Goal: Information Seeking & Learning: Learn about a topic

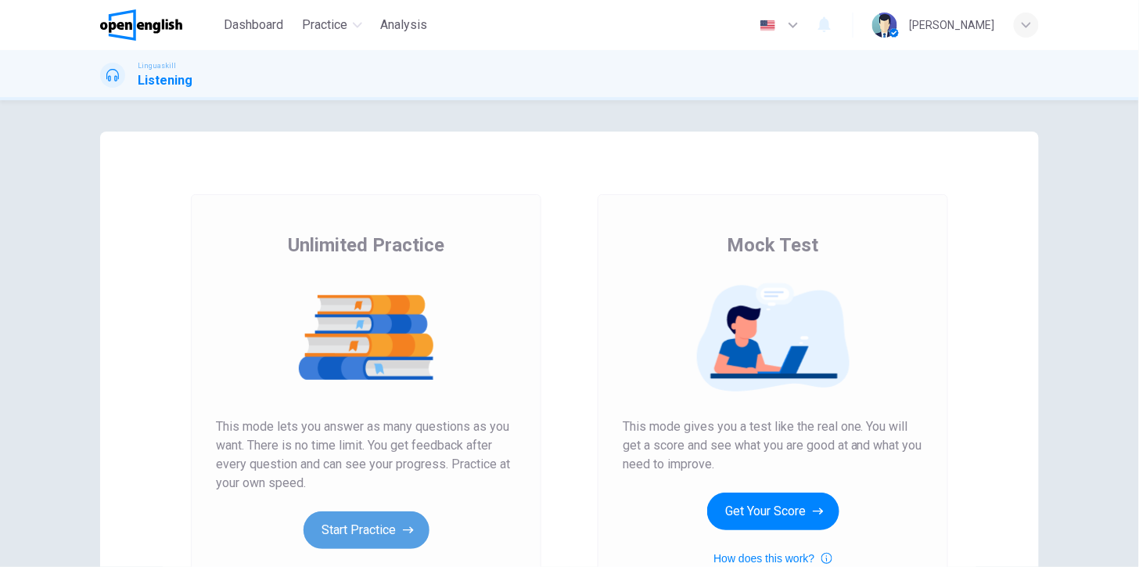
click at [390, 531] on button "Start Practice" at bounding box center [367, 530] width 126 height 38
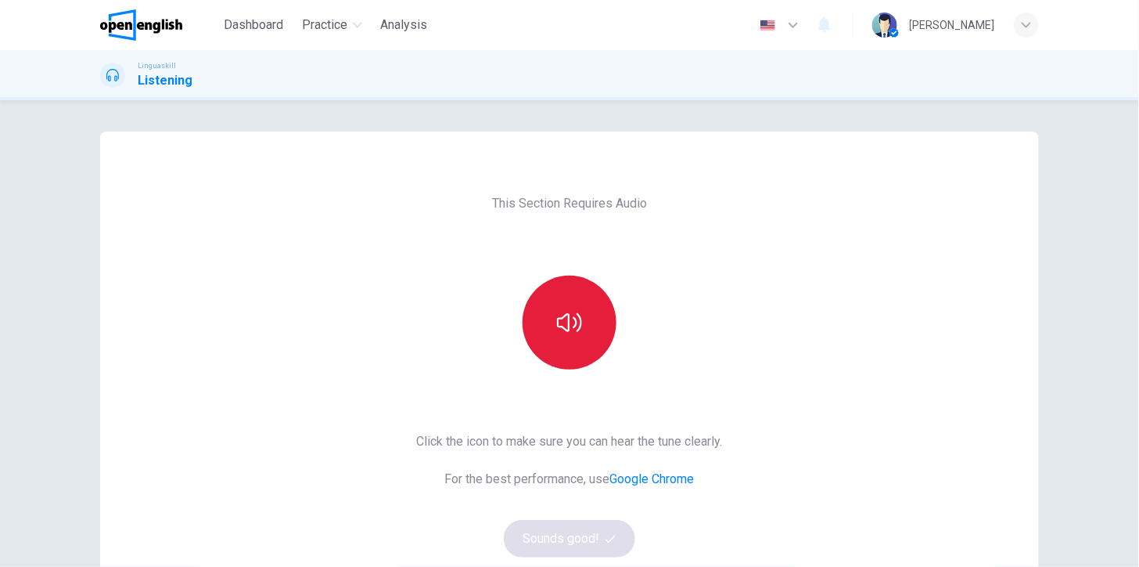
click at [574, 332] on icon "button" at bounding box center [569, 322] width 25 height 25
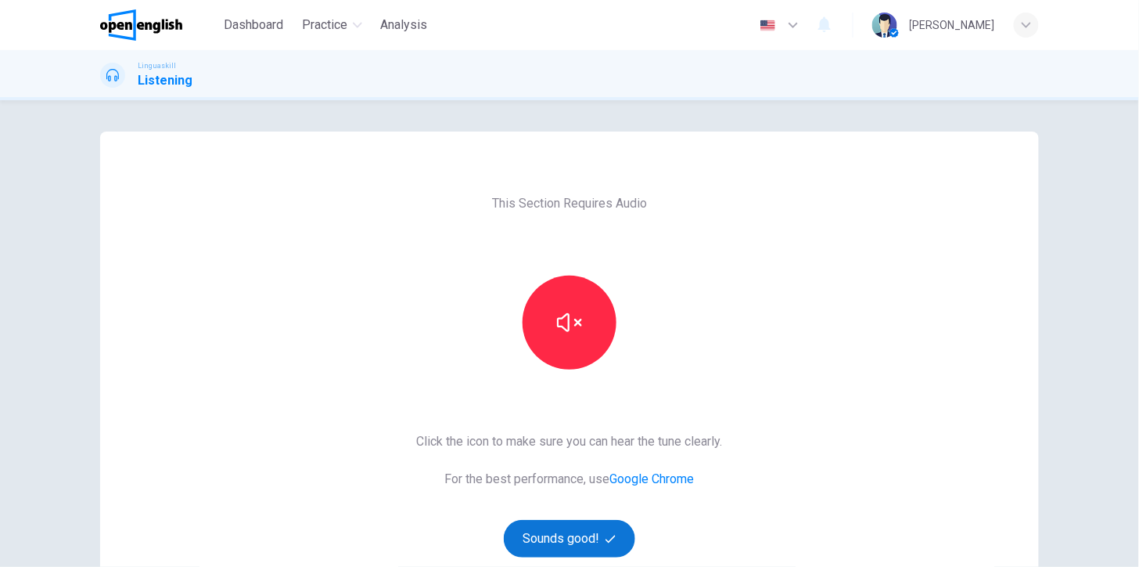
click at [588, 535] on button "Sounds good!" at bounding box center [569, 539] width 131 height 38
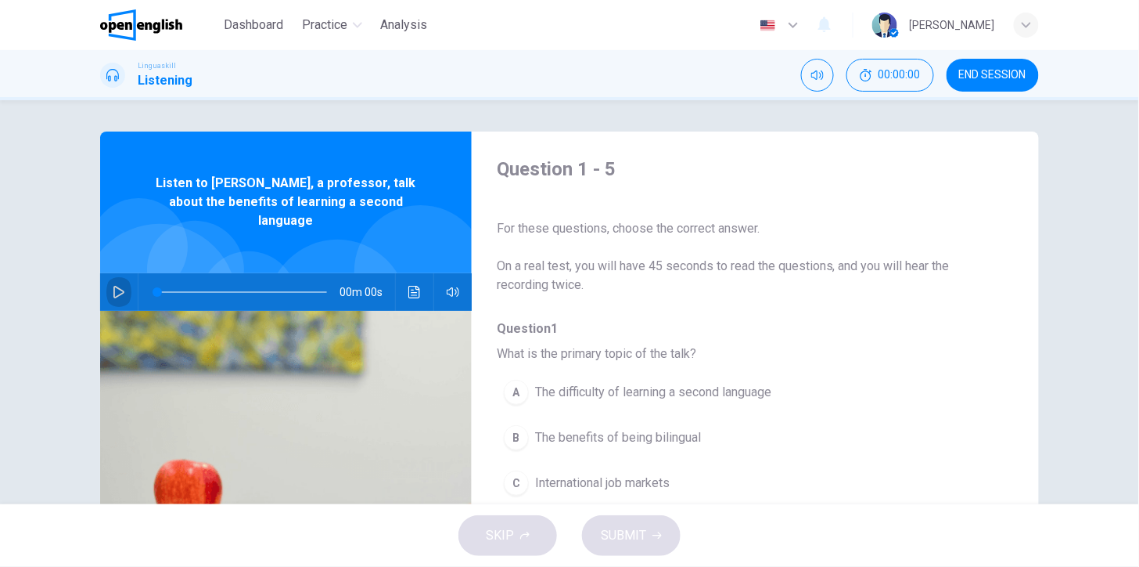
click at [113, 286] on icon "button" at bounding box center [119, 292] width 13 height 13
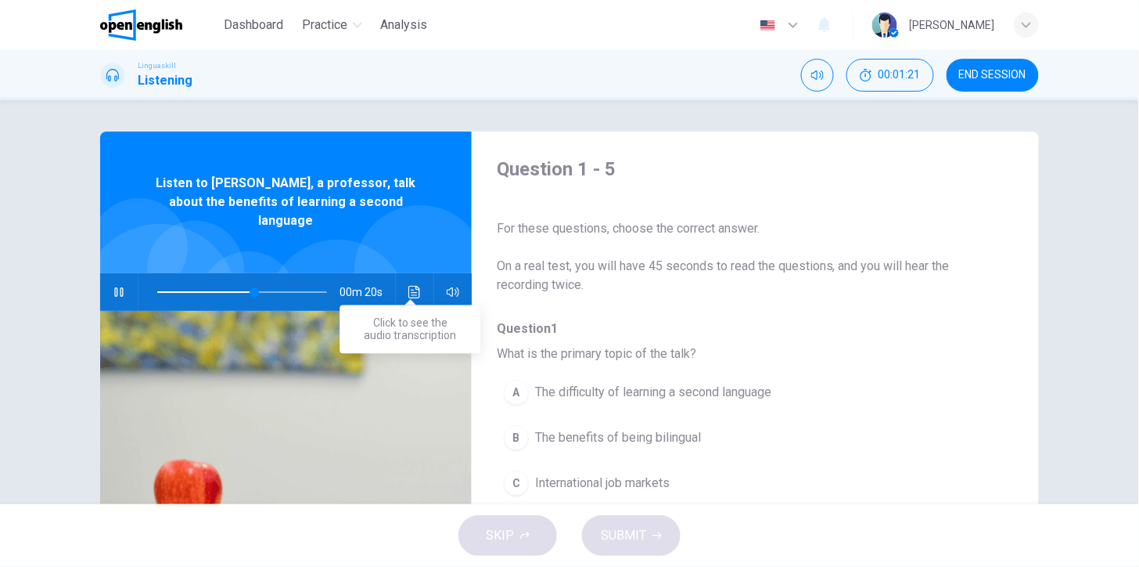
click at [415, 286] on icon "Click to see the audio transcription" at bounding box center [415, 292] width 13 height 13
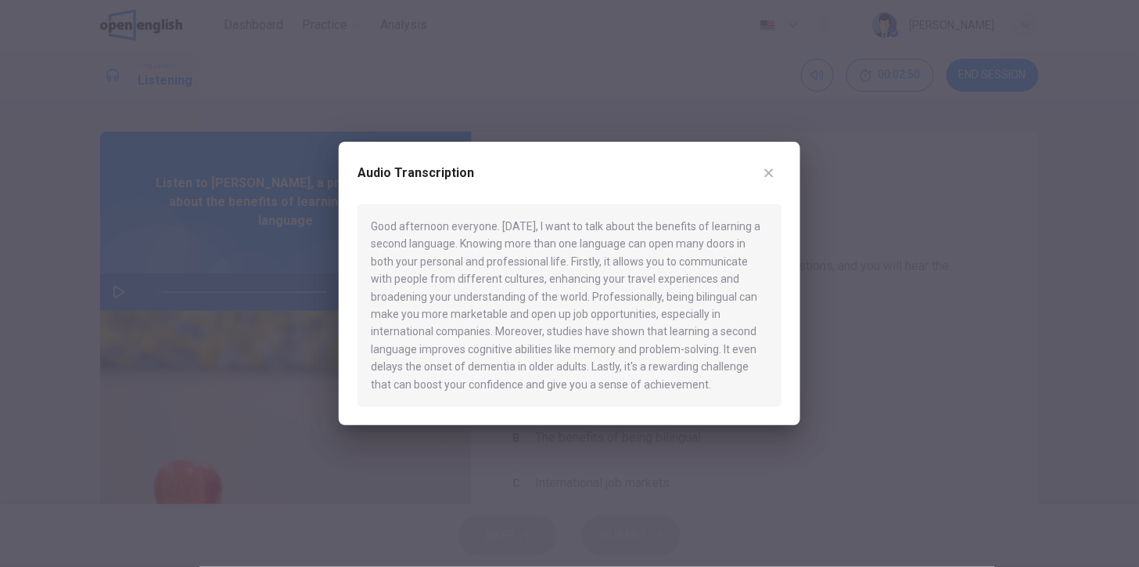
drag, startPoint x: 598, startPoint y: 370, endPoint x: 653, endPoint y: 366, distance: 54.9
click at [653, 366] on div "Good afternoon everyone. Today, I want to talk about the benefits of learning a…" at bounding box center [570, 305] width 424 height 202
click at [765, 172] on icon "button" at bounding box center [769, 173] width 13 height 13
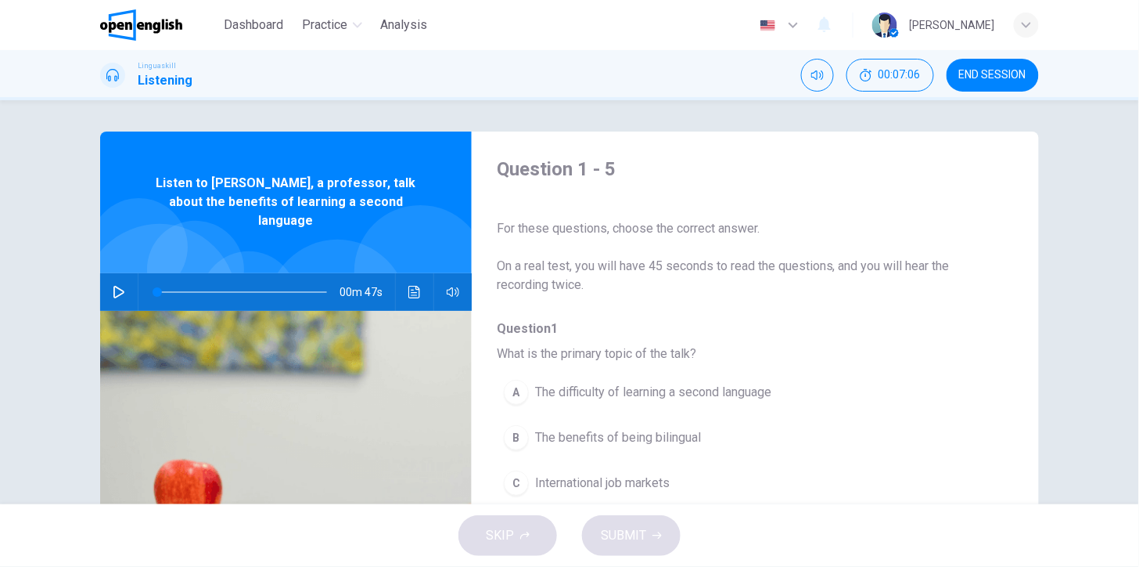
click at [114, 286] on icon "button" at bounding box center [118, 292] width 11 height 13
click at [412, 286] on icon "Click to see the audio transcription" at bounding box center [415, 292] width 13 height 13
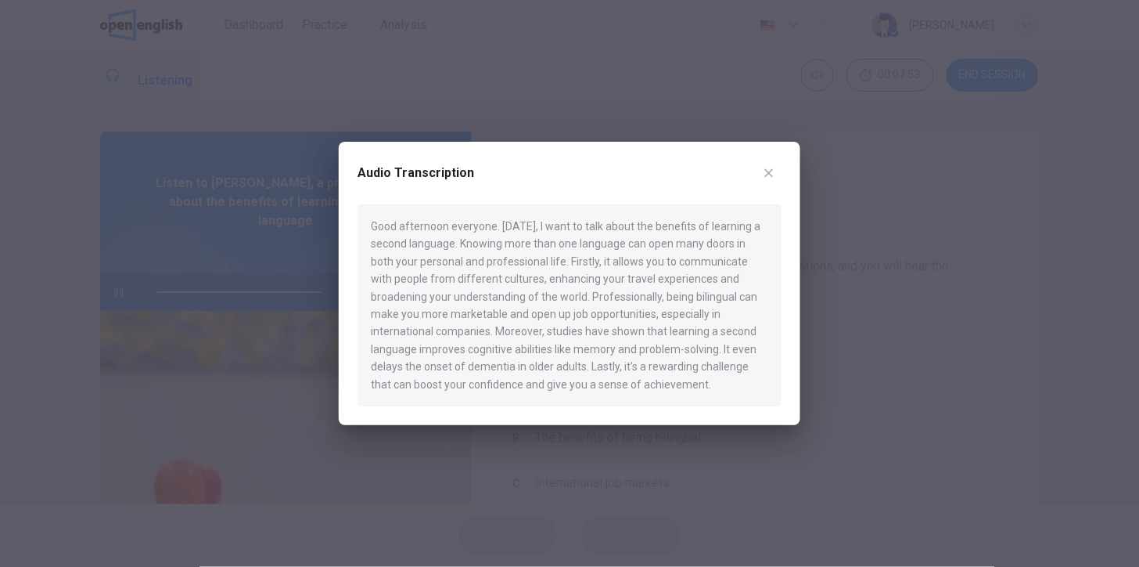
type input "*"
click at [776, 175] on icon "button" at bounding box center [769, 173] width 13 height 13
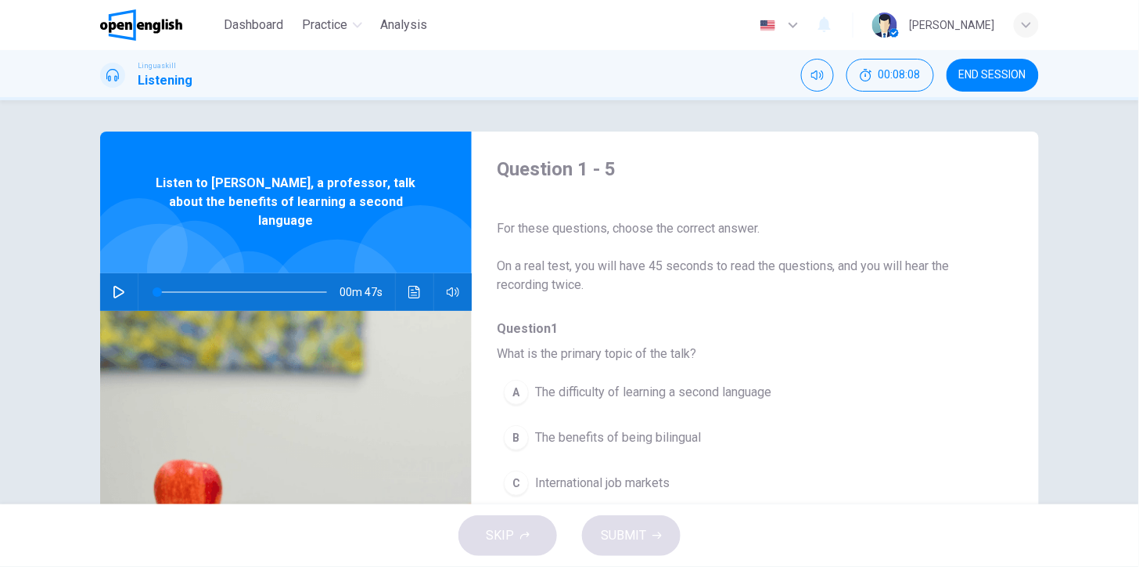
click at [589, 442] on span "The benefits of being bilingual" at bounding box center [618, 437] width 166 height 19
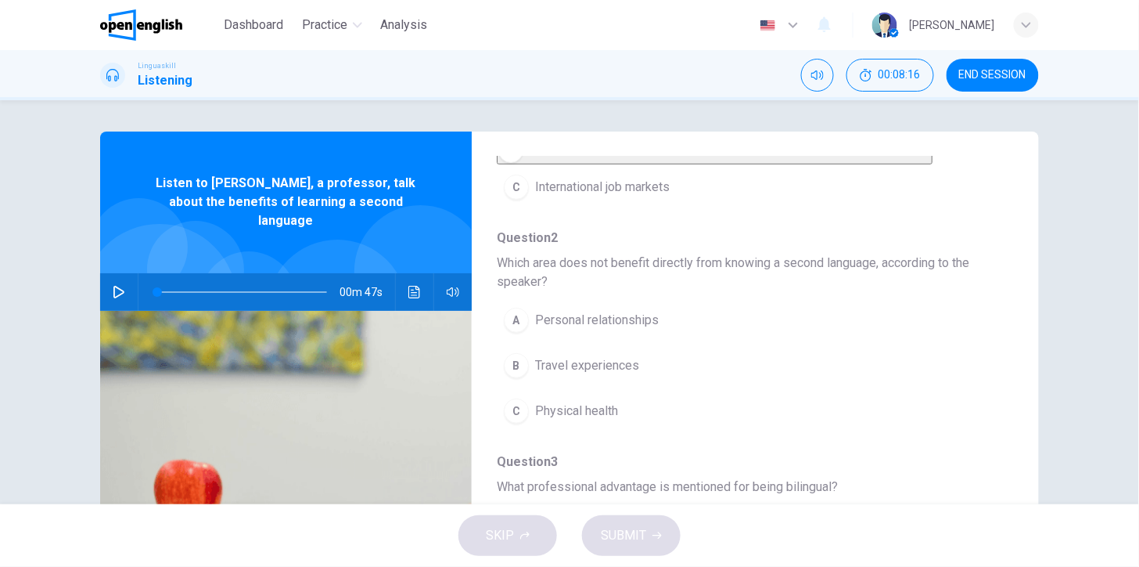
scroll to position [283, 0]
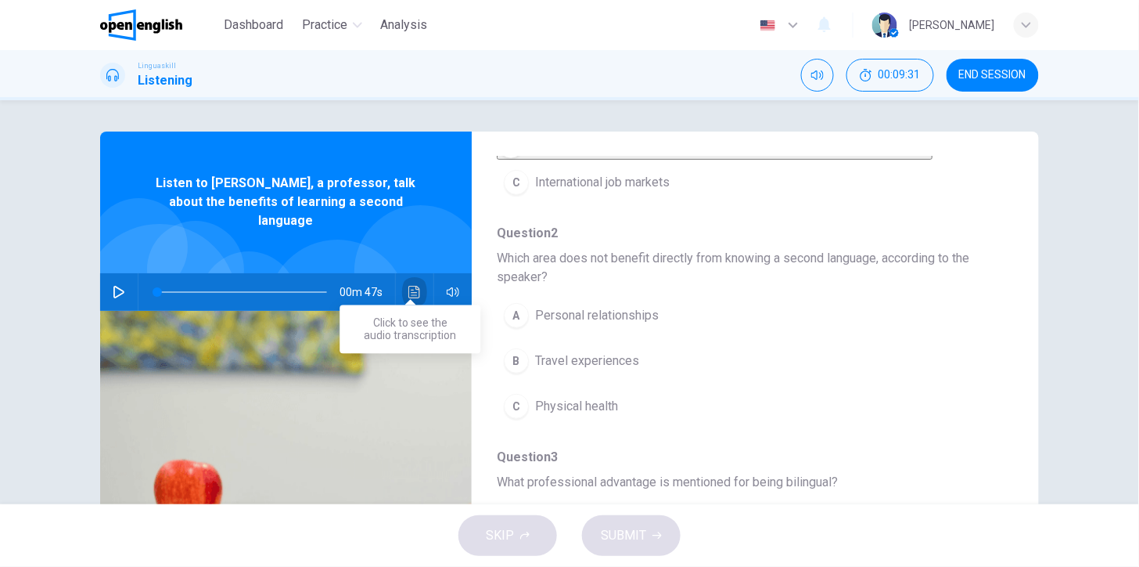
click at [412, 286] on icon "Click to see the audio transcription" at bounding box center [415, 292] width 13 height 13
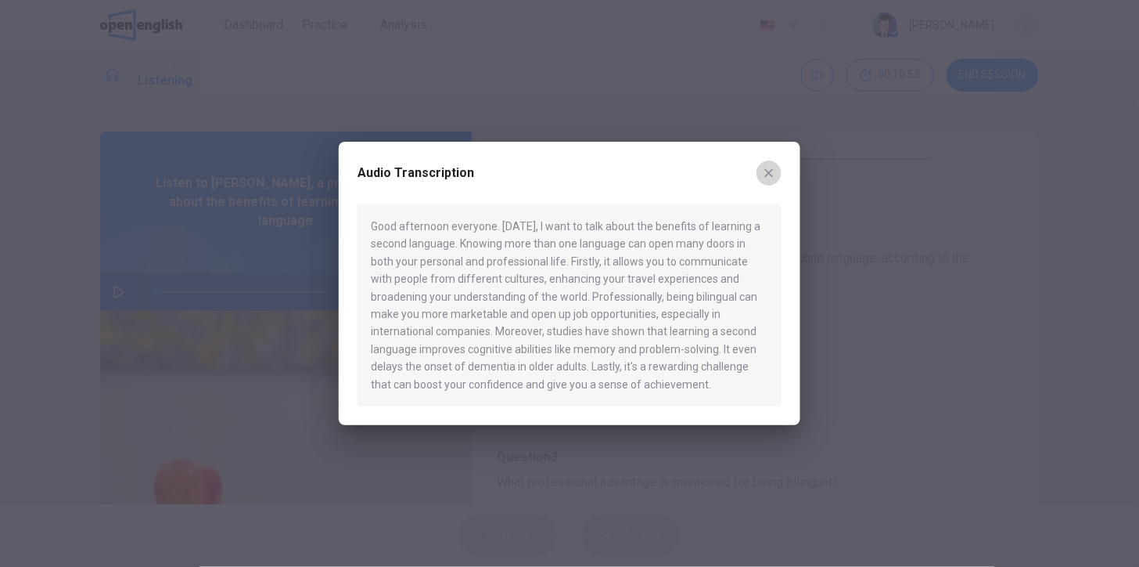
click at [771, 174] on icon "button" at bounding box center [769, 173] width 13 height 13
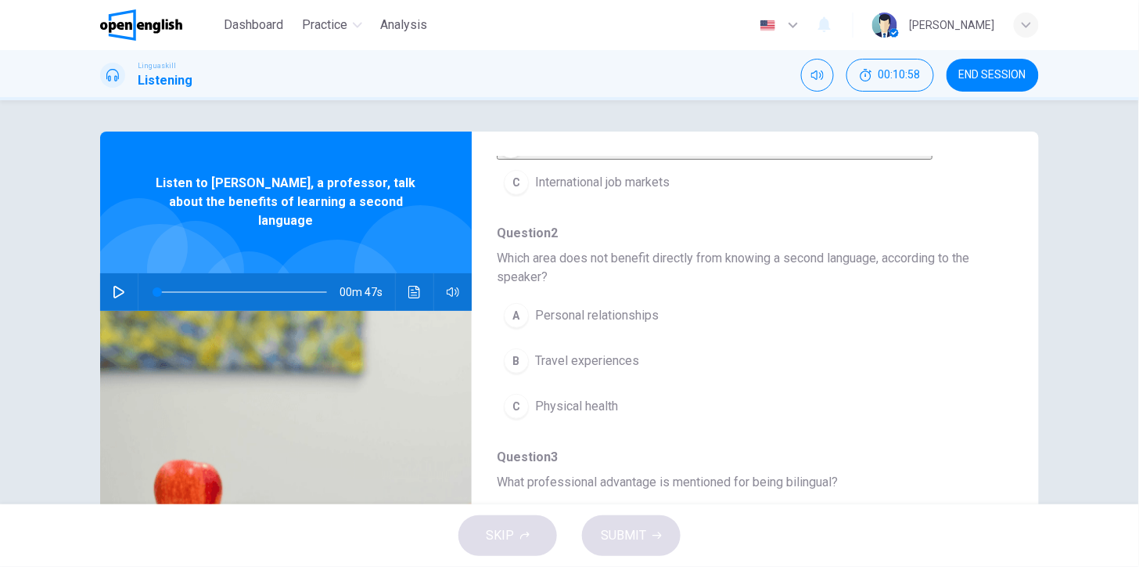
click at [591, 416] on span "Physical health" at bounding box center [576, 406] width 83 height 19
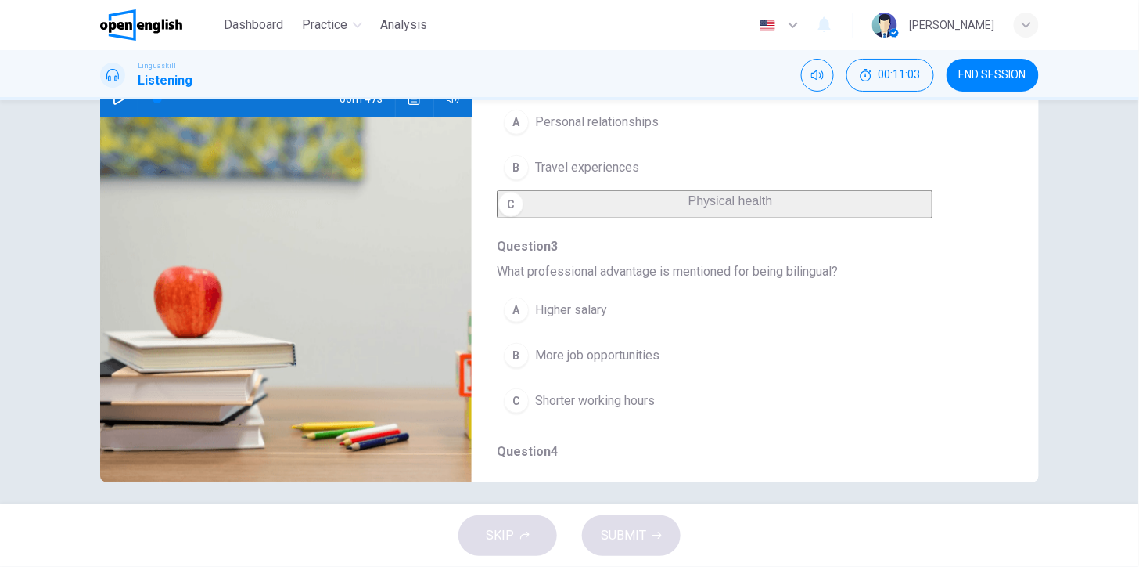
scroll to position [202, 0]
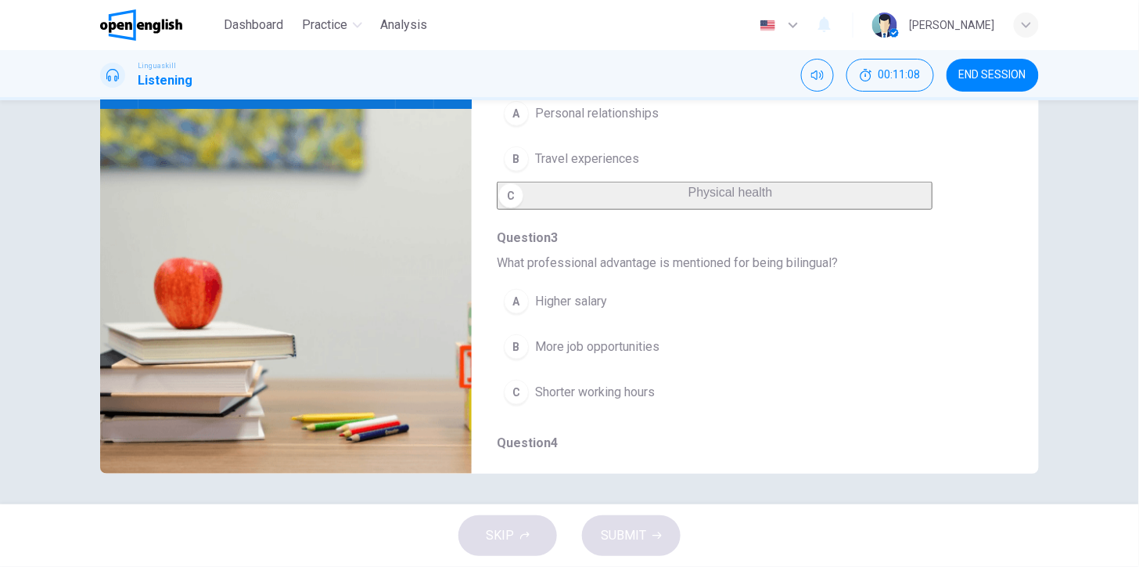
click at [650, 356] on span "More job opportunities" at bounding box center [597, 346] width 124 height 19
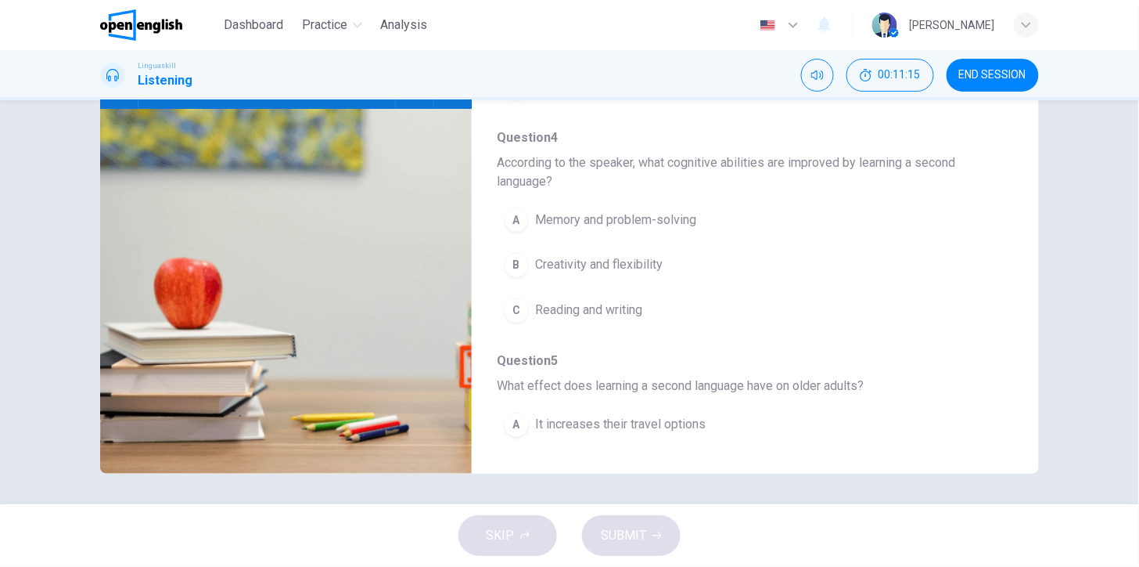
scroll to position [575, 0]
click at [674, 225] on span "Memory and problem-solving" at bounding box center [615, 216] width 161 height 19
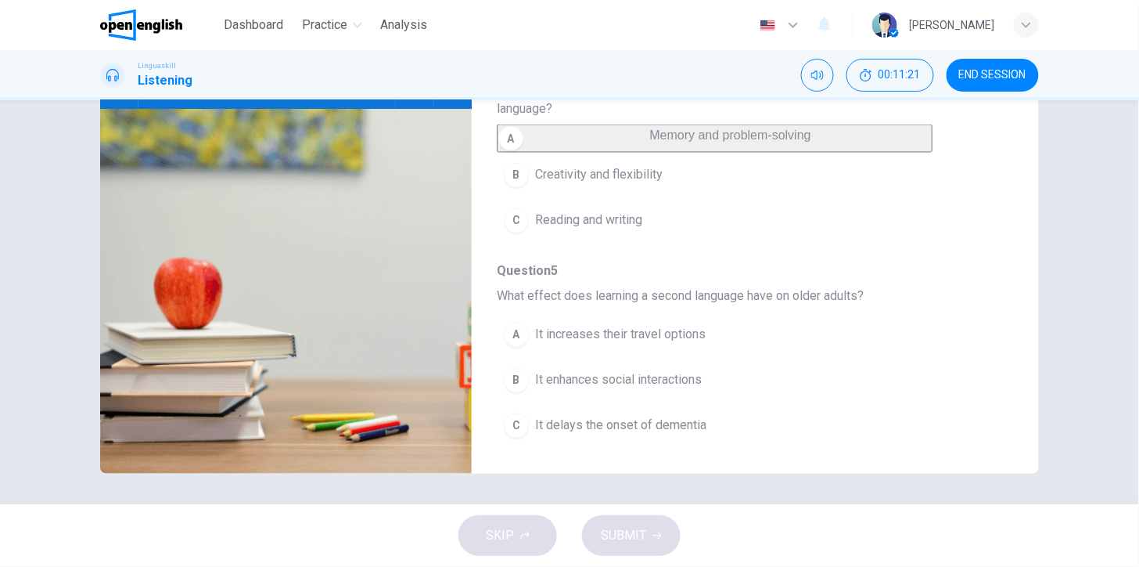
scroll to position [715, 0]
click at [660, 425] on span "It delays the onset of dementia" at bounding box center [620, 425] width 171 height 19
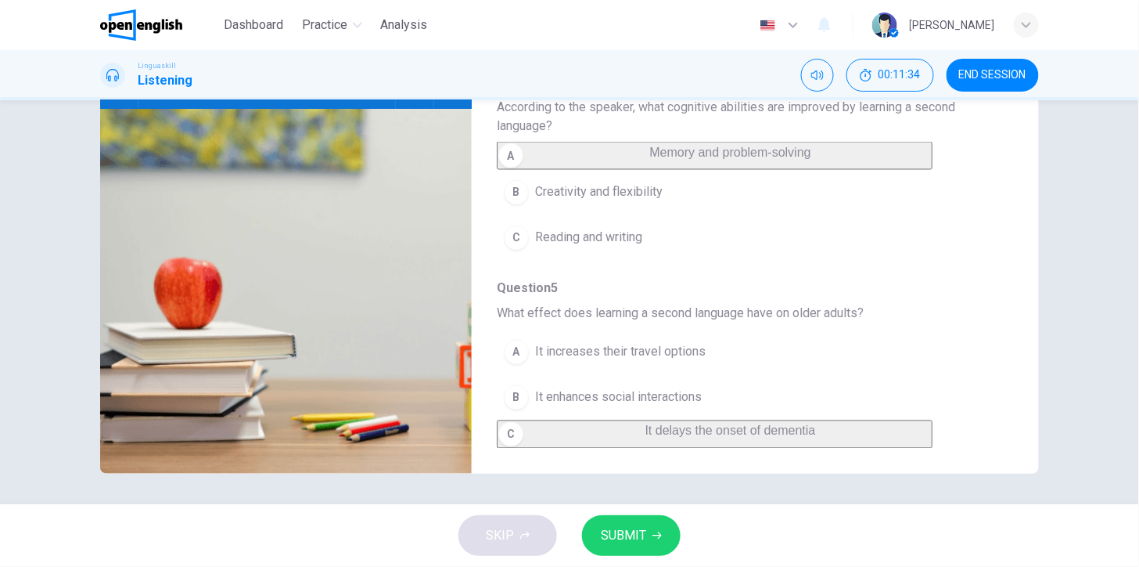
click at [605, 540] on span "SUBMIT" at bounding box center [623, 535] width 45 height 22
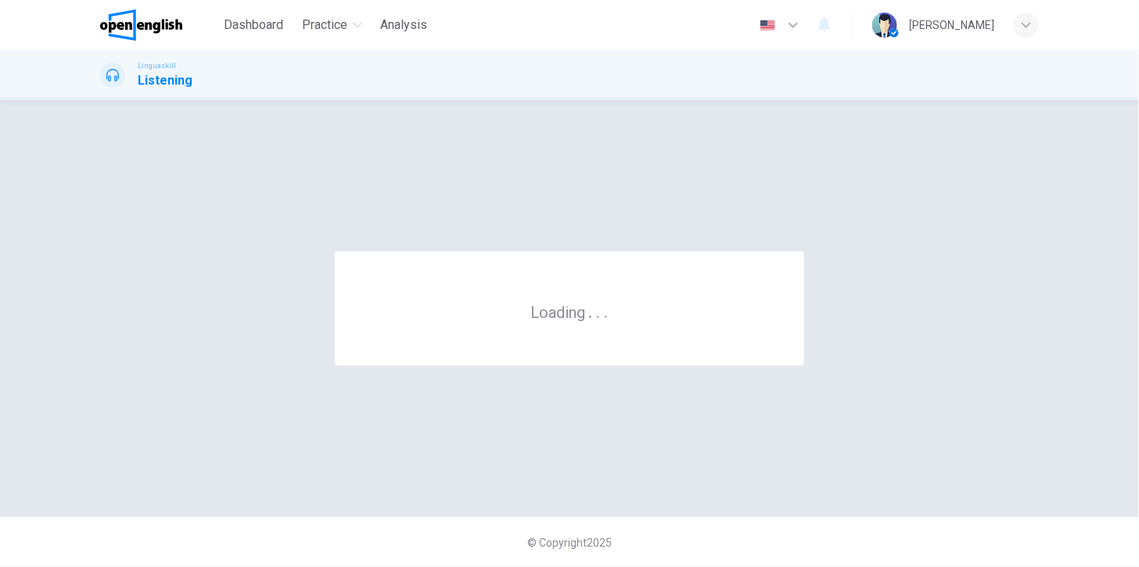
scroll to position [0, 0]
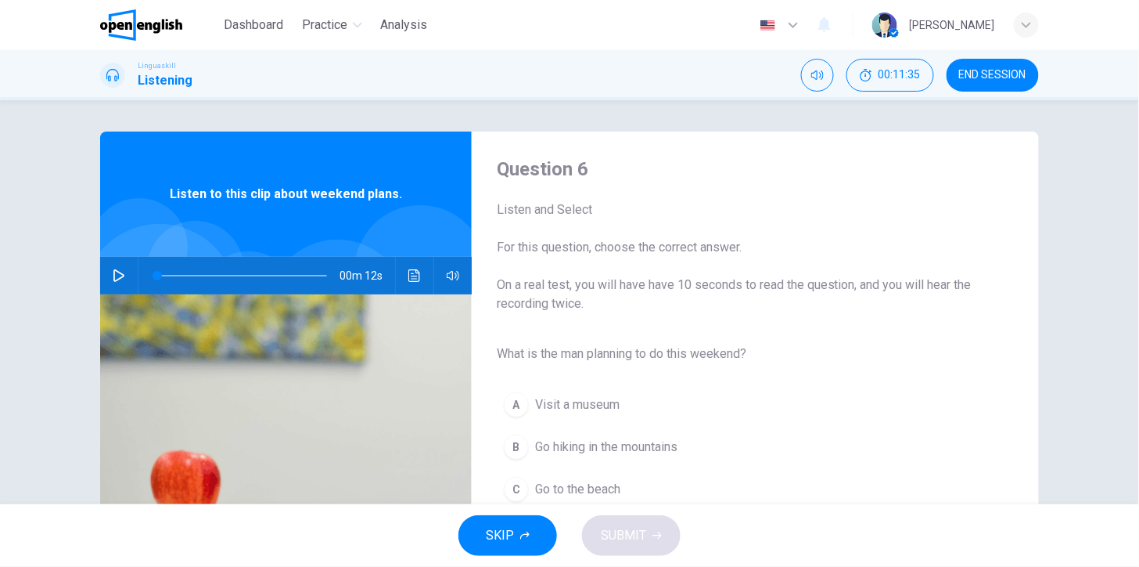
click at [113, 277] on icon "button" at bounding box center [118, 275] width 11 height 13
type input "*"
click at [549, 449] on span "Go hiking in the mountains" at bounding box center [606, 446] width 142 height 19
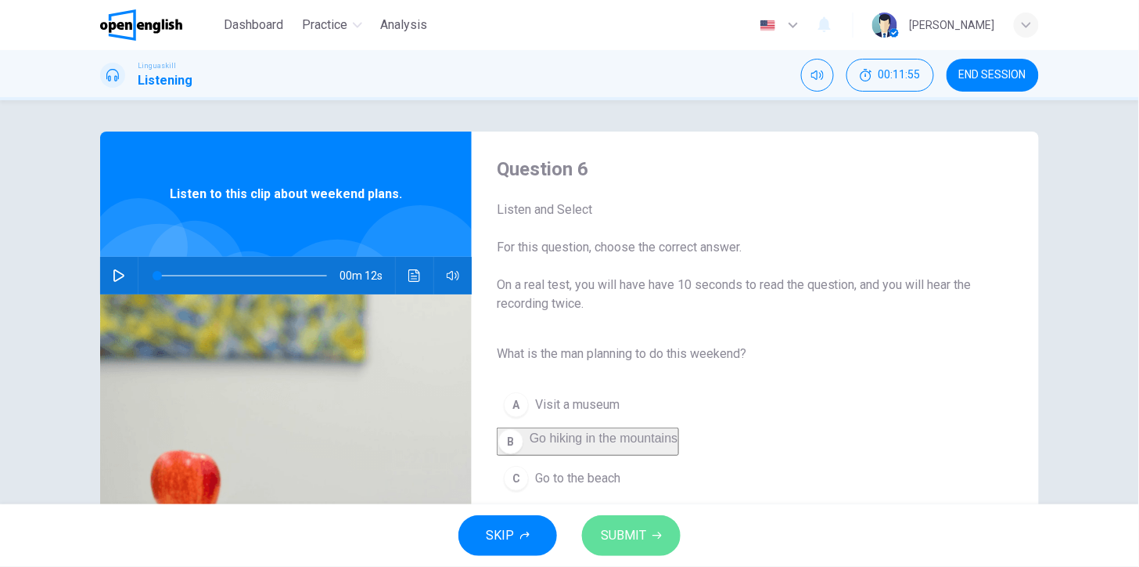
click at [643, 537] on span "SUBMIT" at bounding box center [623, 535] width 45 height 22
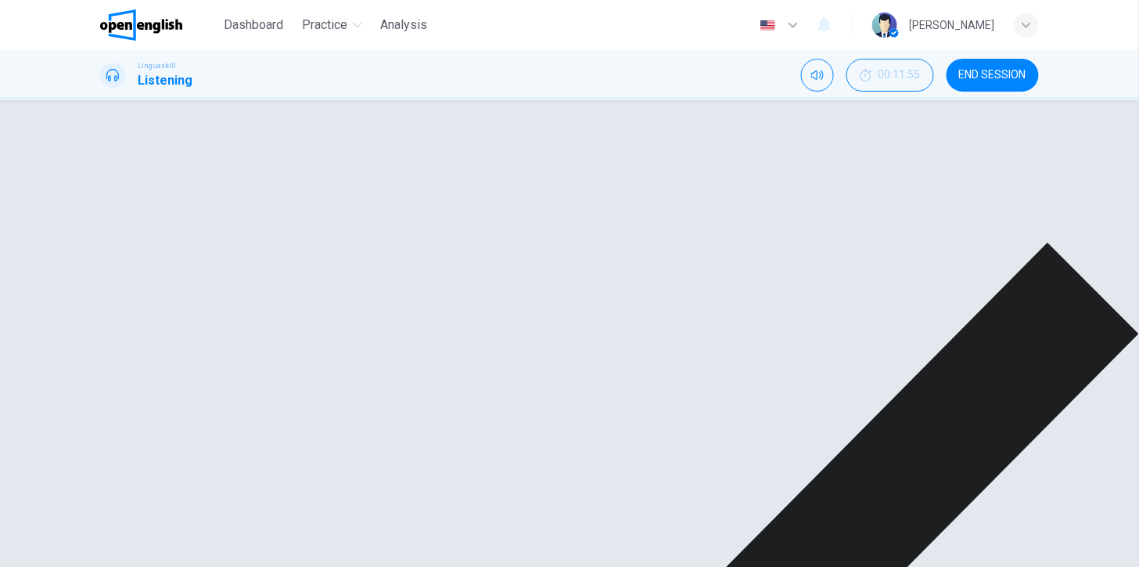
scroll to position [157, 0]
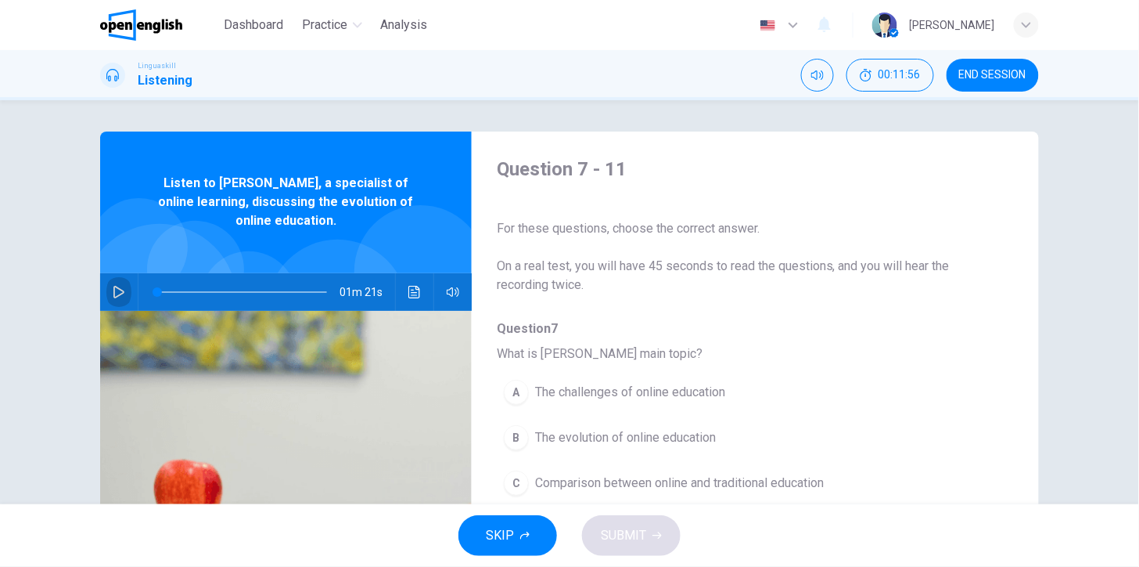
click at [113, 292] on icon "button" at bounding box center [119, 292] width 13 height 13
click at [412, 287] on icon "Click to see the audio transcription" at bounding box center [415, 292] width 13 height 13
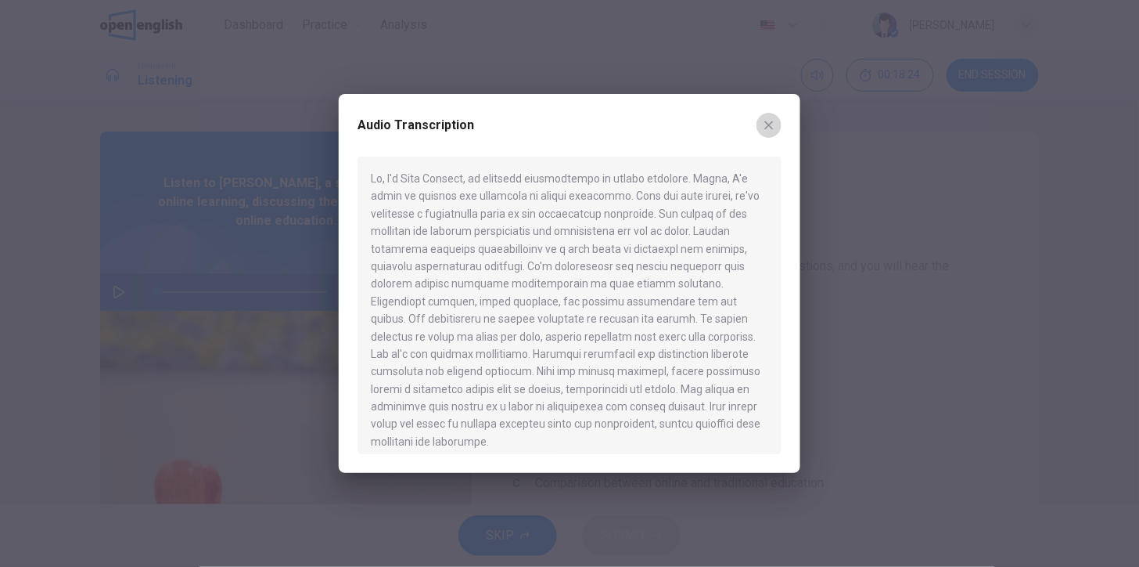
click at [772, 130] on icon "button" at bounding box center [769, 125] width 9 height 9
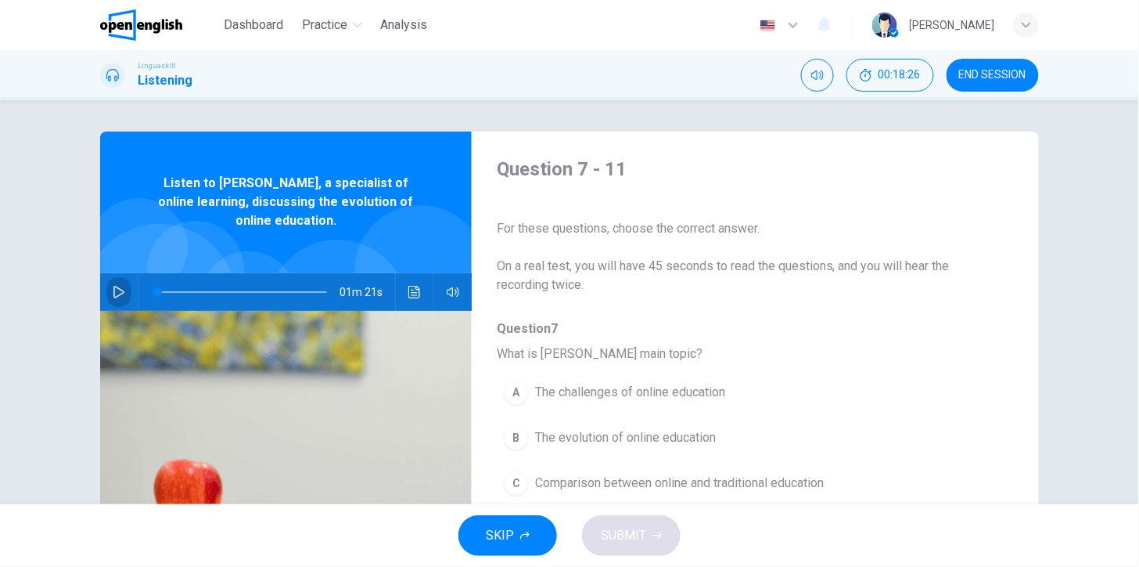
click at [113, 288] on icon "button" at bounding box center [119, 292] width 13 height 13
click at [413, 290] on icon "Click to see the audio transcription" at bounding box center [415, 292] width 13 height 13
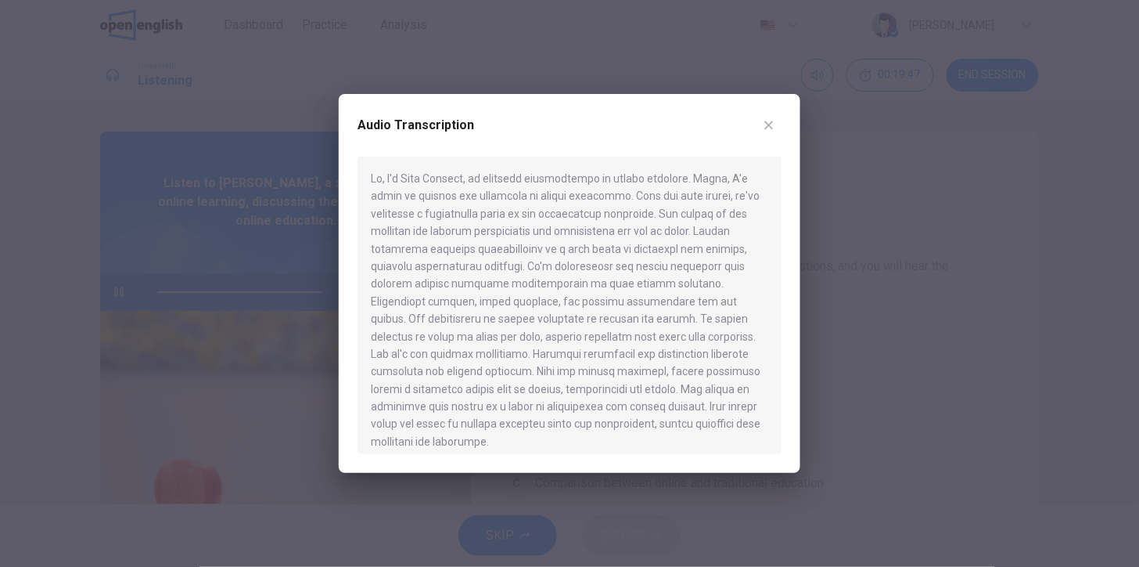
type input "*"
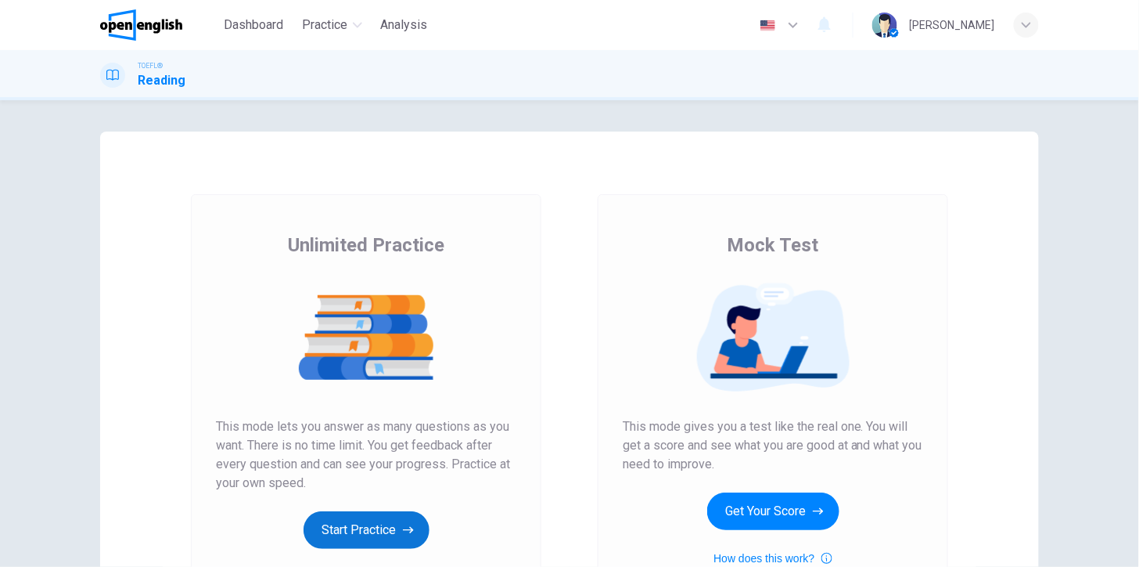
click at [369, 527] on button "Start Practice" at bounding box center [367, 530] width 126 height 38
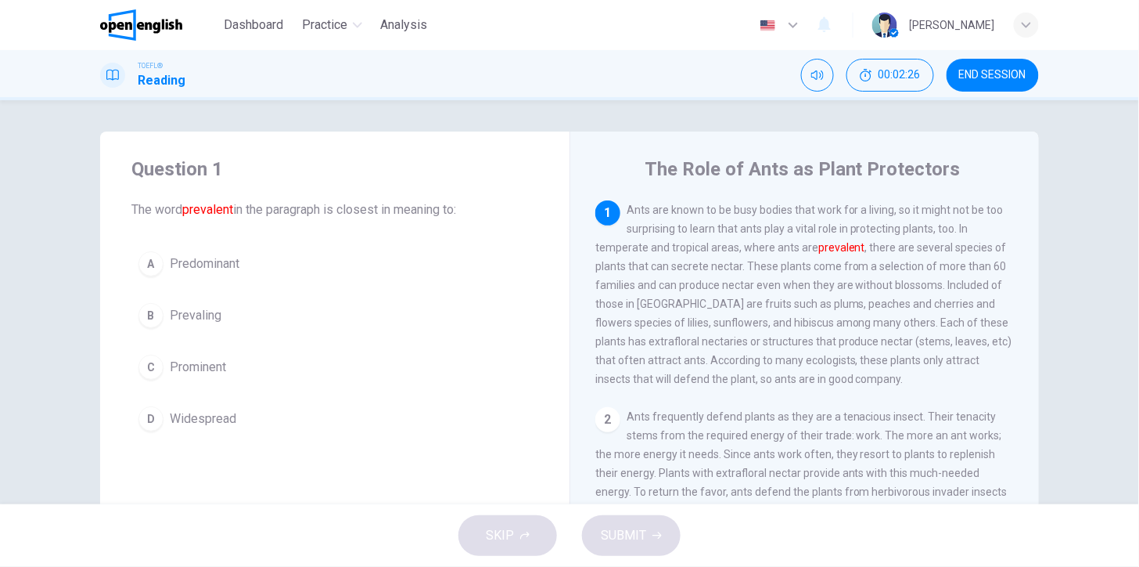
drag, startPoint x: 473, startPoint y: 419, endPoint x: -45, endPoint y: 380, distance: 518.8
click at [0, 380] on html "This site uses cookies, as explained in our Privacy Policy . If you agree to th…" at bounding box center [569, 283] width 1139 height 567
click at [789, 282] on span "Ants are known to be busy bodies that work for a living, so it might not be too…" at bounding box center [804, 294] width 417 height 182
click at [188, 259] on span "Predominant" at bounding box center [205, 263] width 70 height 19
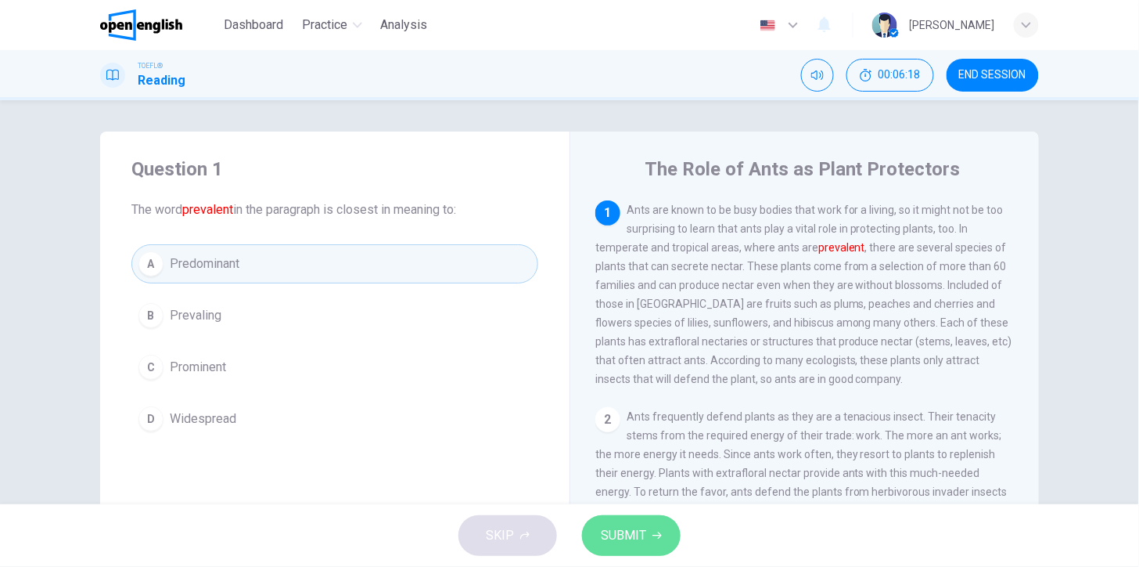
click at [650, 545] on button "SUBMIT" at bounding box center [631, 535] width 99 height 41
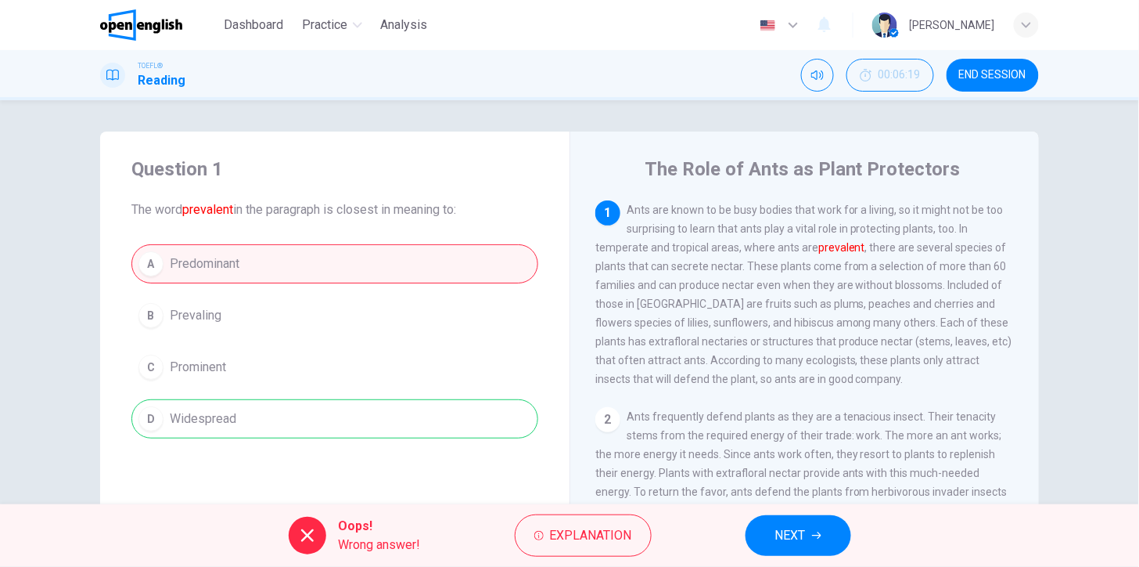
drag, startPoint x: 808, startPoint y: 543, endPoint x: 816, endPoint y: 524, distance: 20.7
click at [815, 525] on button "NEXT" at bounding box center [799, 535] width 106 height 41
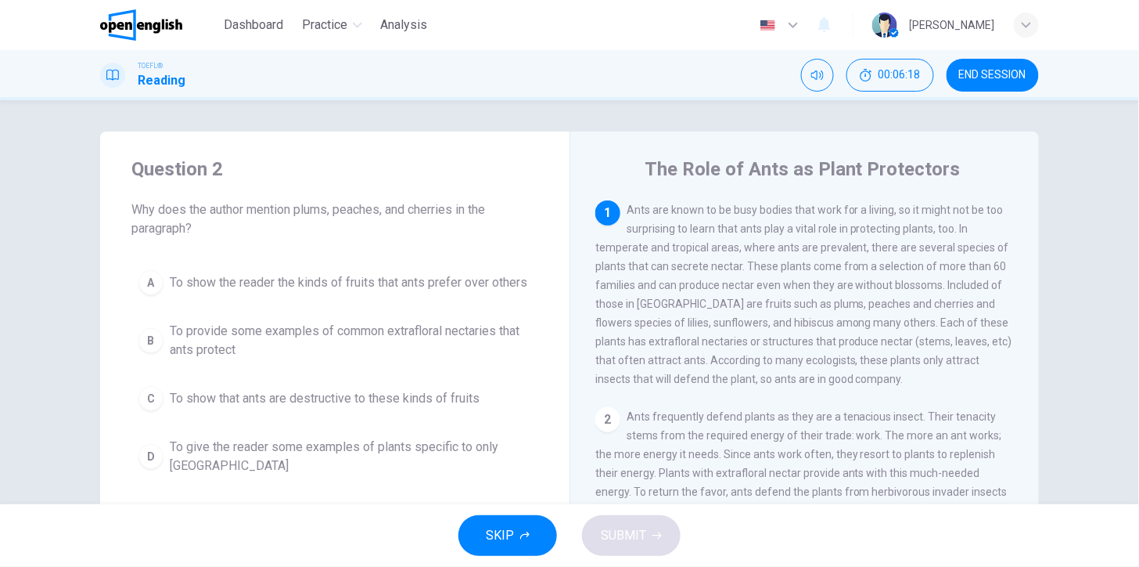
click at [816, 524] on div "SKIP SUBMIT" at bounding box center [569, 535] width 1139 height 63
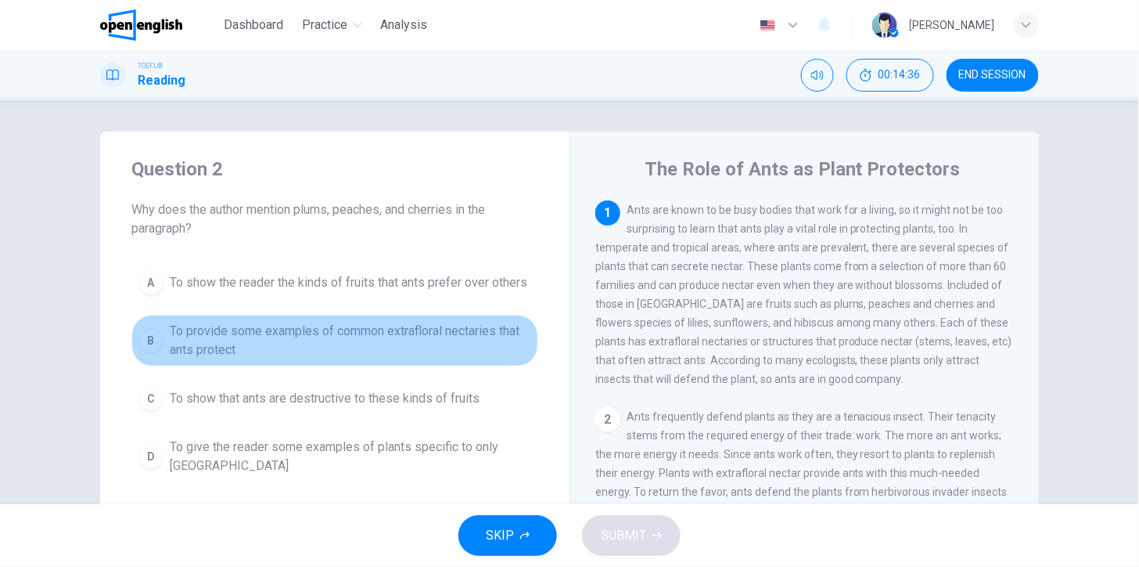
click at [218, 333] on span "To provide some examples of common extrafloral nectaries that ants protect" at bounding box center [351, 341] width 362 height 38
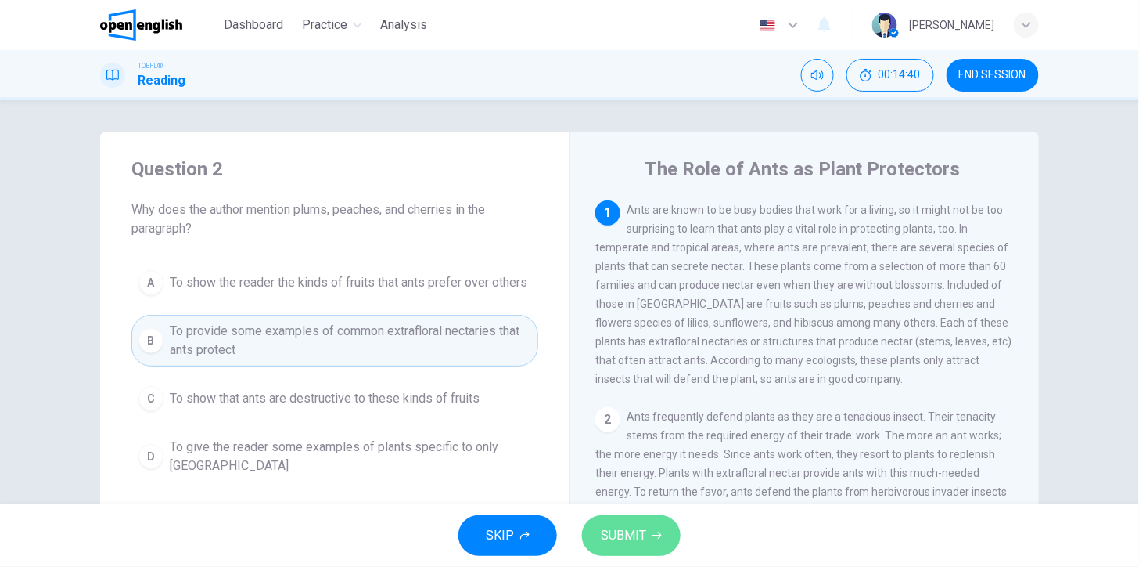
click at [636, 529] on span "SUBMIT" at bounding box center [623, 535] width 45 height 22
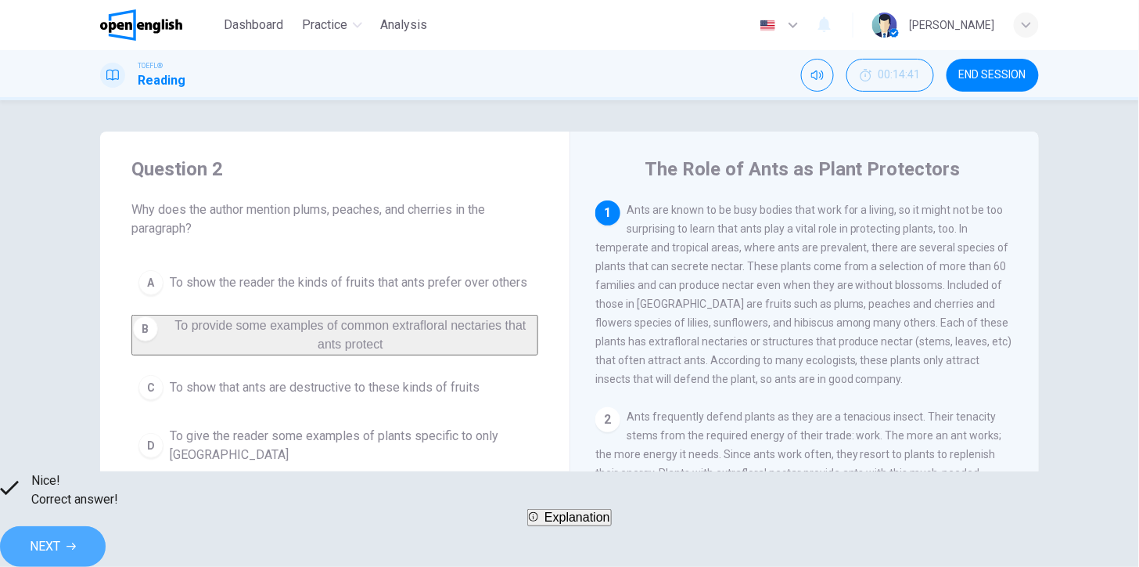
click at [106, 538] on button "NEXT" at bounding box center [53, 546] width 106 height 41
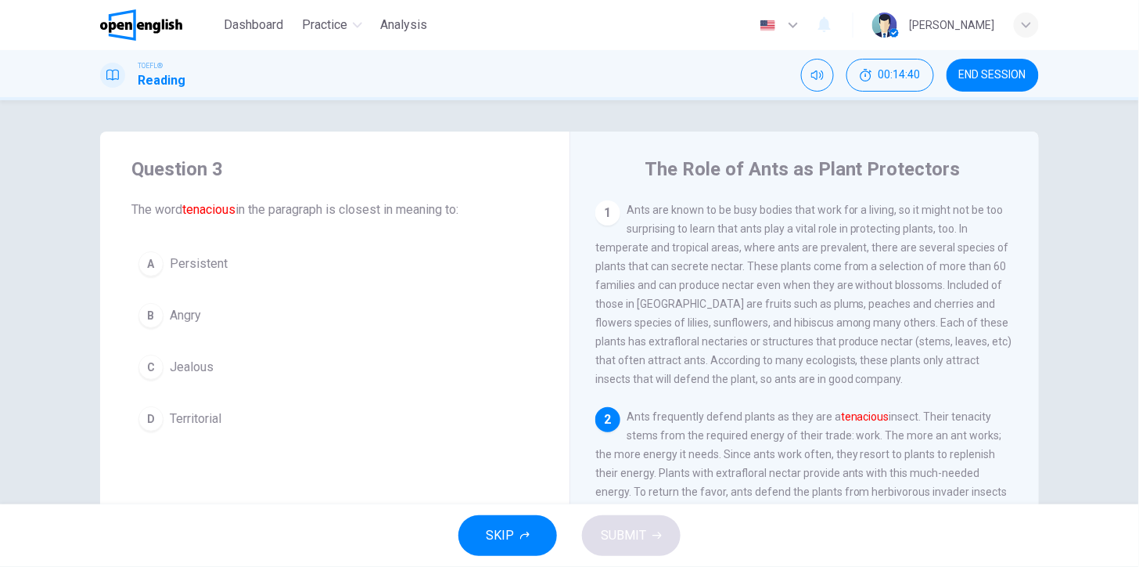
scroll to position [26, 0]
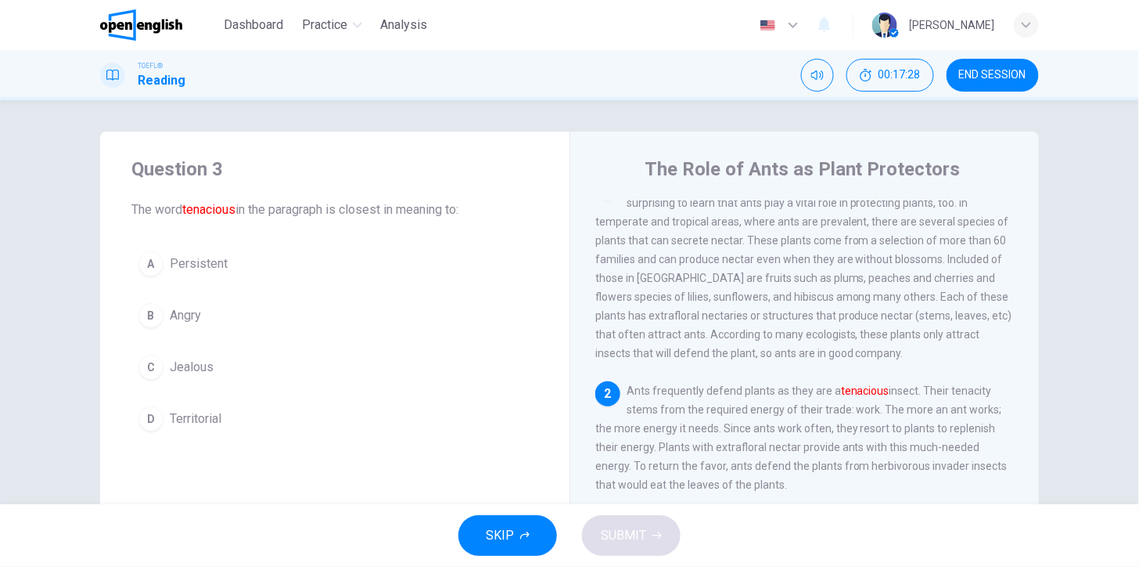
click at [190, 262] on span "Persistent" at bounding box center [199, 263] width 58 height 19
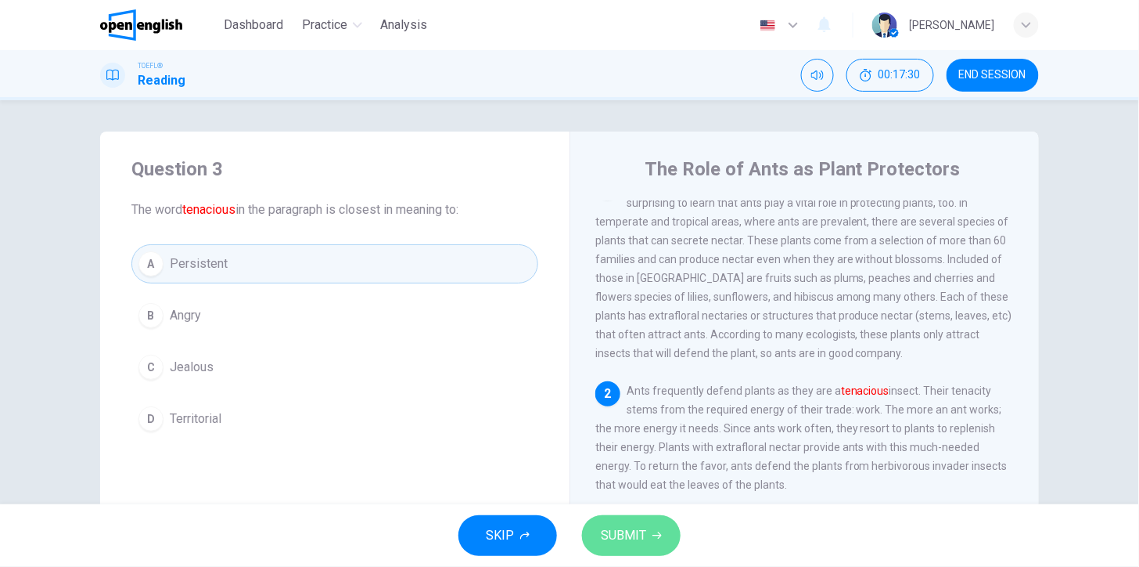
click at [648, 534] on button "SUBMIT" at bounding box center [631, 535] width 99 height 41
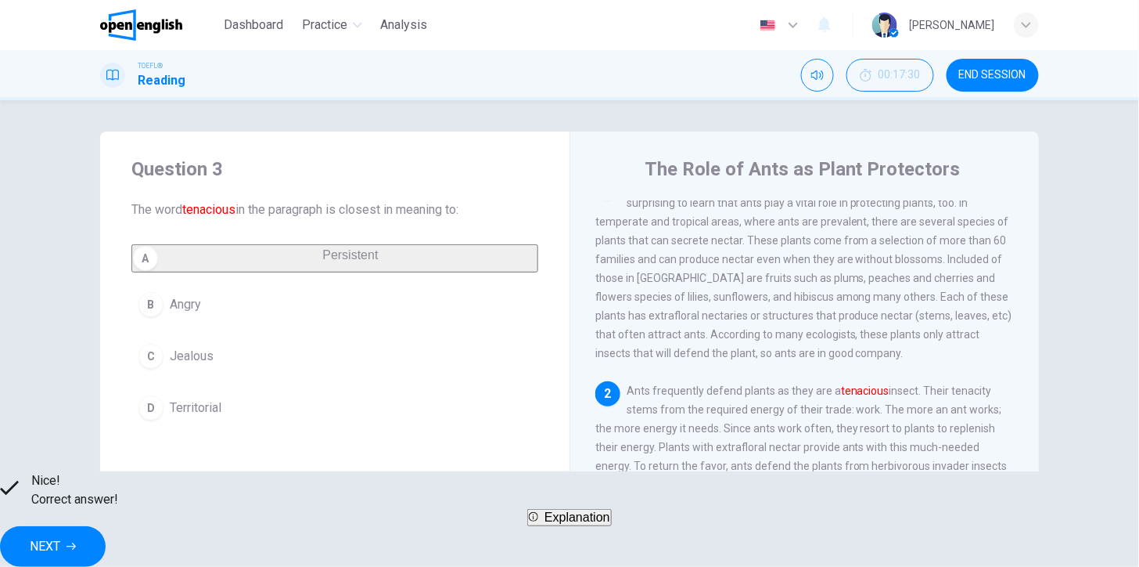
click at [60, 535] on span "NEXT" at bounding box center [45, 546] width 31 height 22
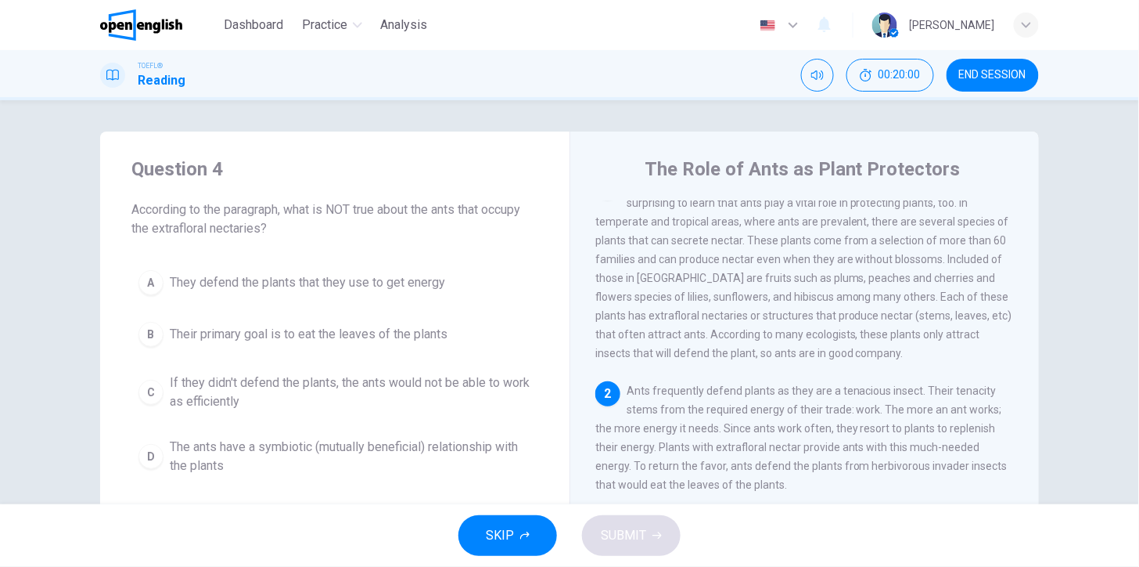
click at [279, 334] on span "Their primary goal is to eat the leaves of the plants" at bounding box center [309, 334] width 278 height 19
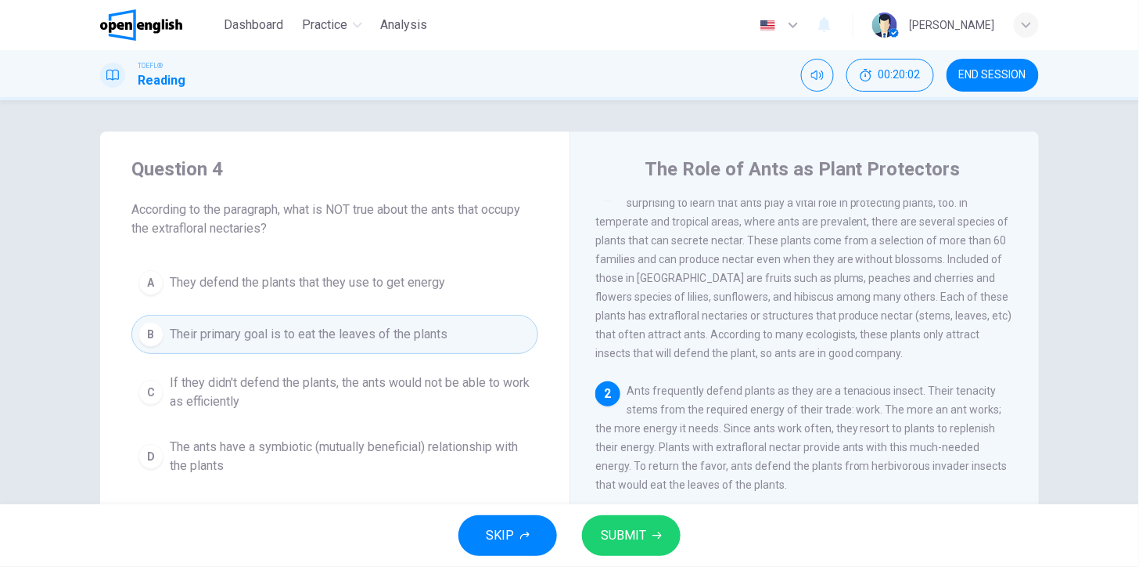
click at [631, 518] on button "SUBMIT" at bounding box center [631, 535] width 99 height 41
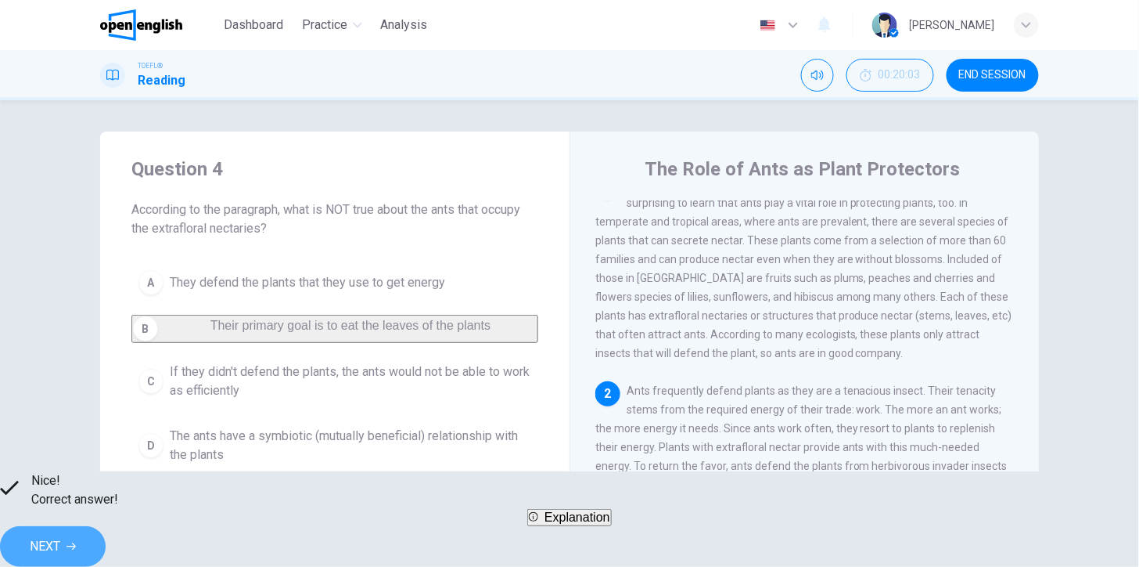
click at [106, 536] on button "NEXT" at bounding box center [53, 546] width 106 height 41
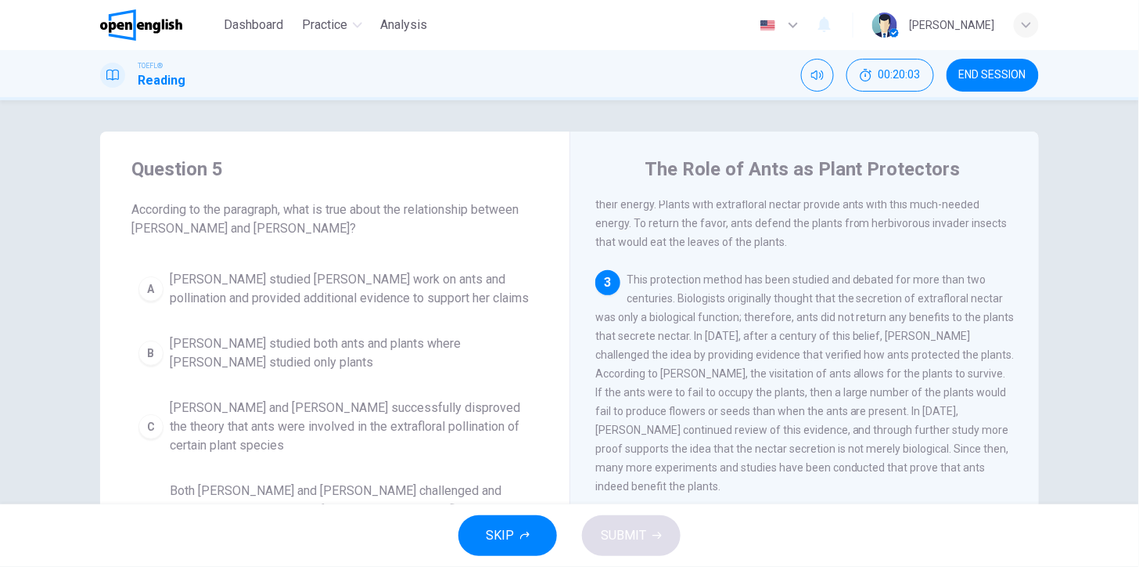
scroll to position [269, 0]
click at [287, 416] on span "[PERSON_NAME] and [PERSON_NAME] successfully disproved the theory that ants wer…" at bounding box center [351, 426] width 362 height 56
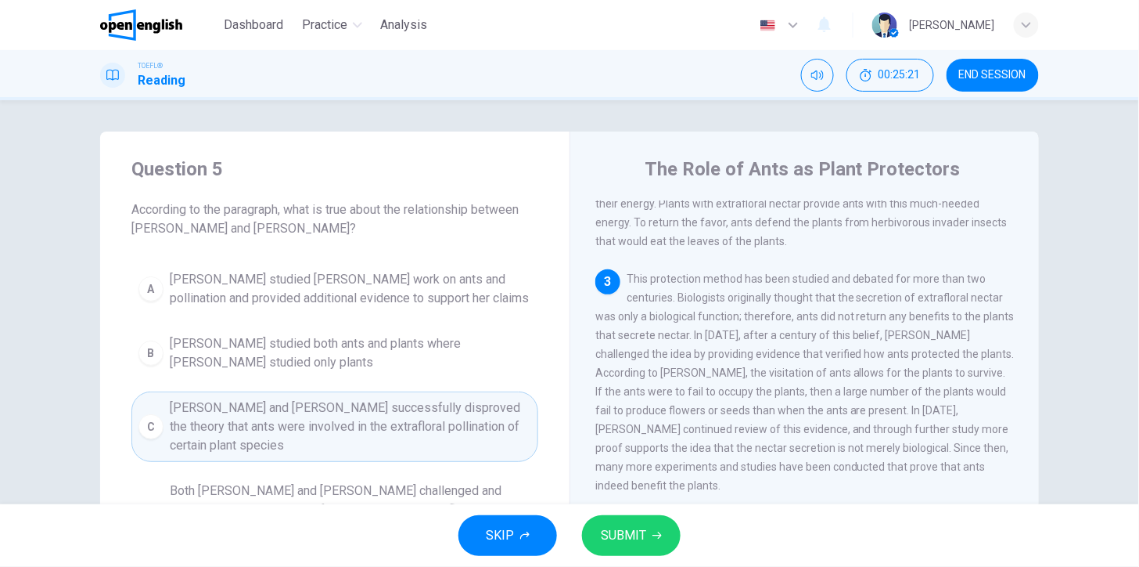
click at [646, 538] on button "SUBMIT" at bounding box center [631, 535] width 99 height 41
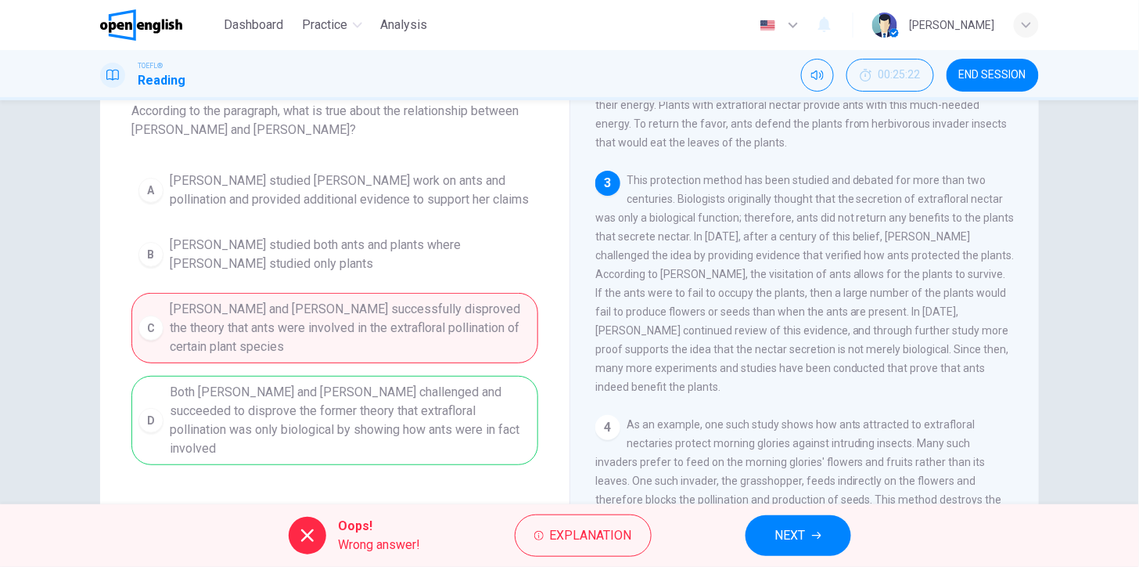
scroll to position [127, 0]
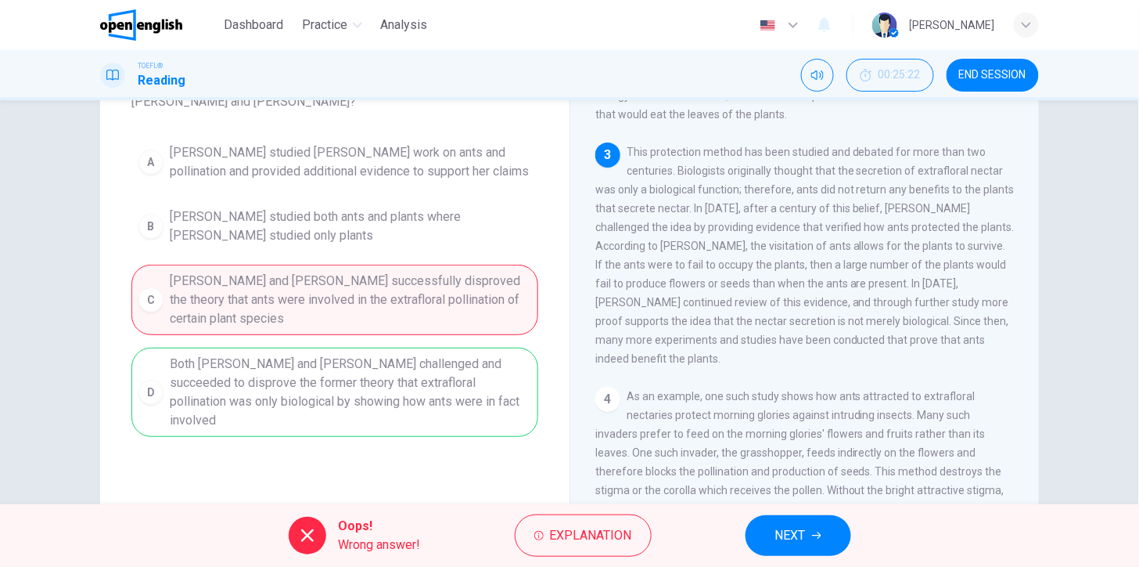
click at [815, 532] on icon "button" at bounding box center [816, 535] width 9 height 9
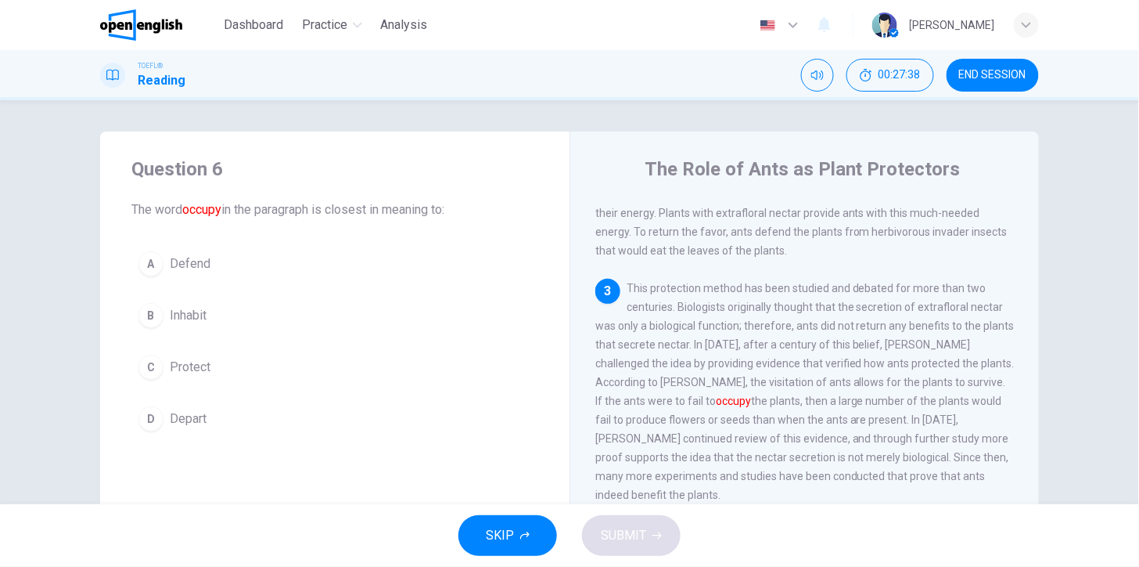
scroll to position [274, 0]
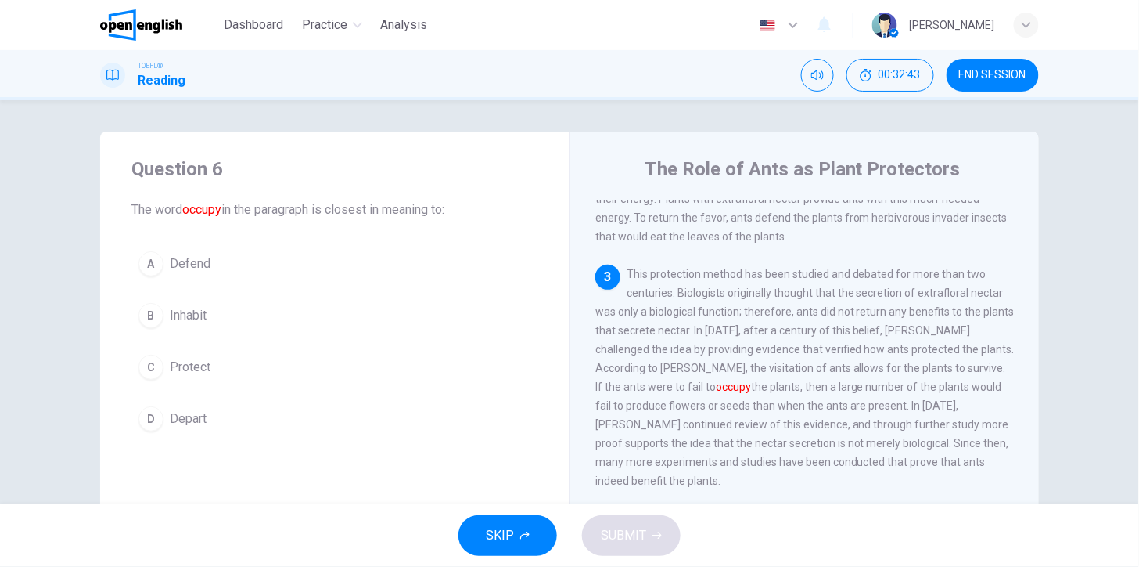
click at [209, 369] on button "C Protect" at bounding box center [334, 366] width 407 height 39
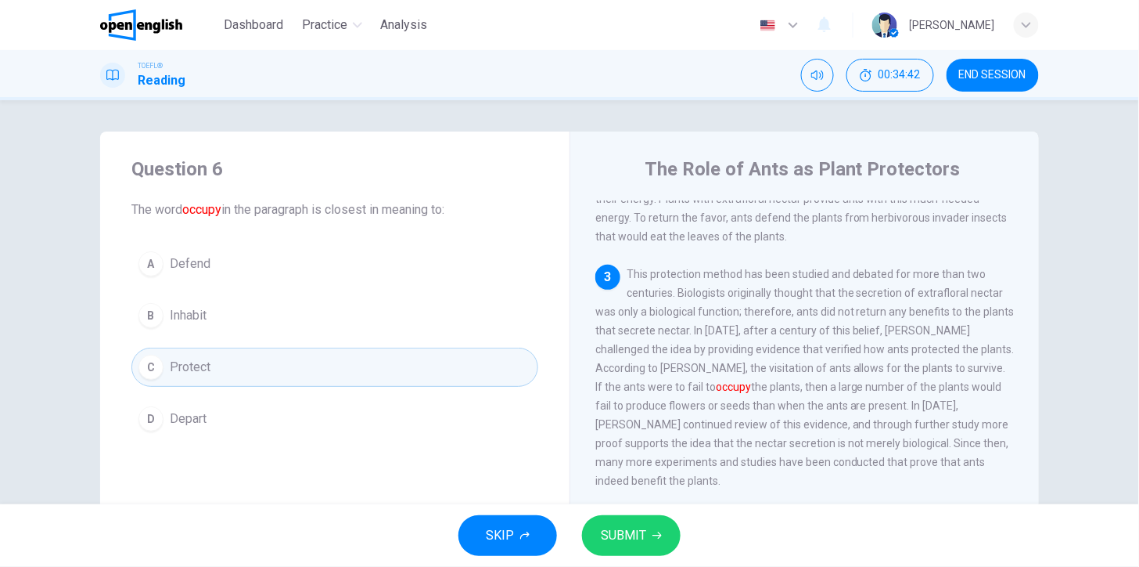
click at [643, 528] on span "SUBMIT" at bounding box center [623, 535] width 45 height 22
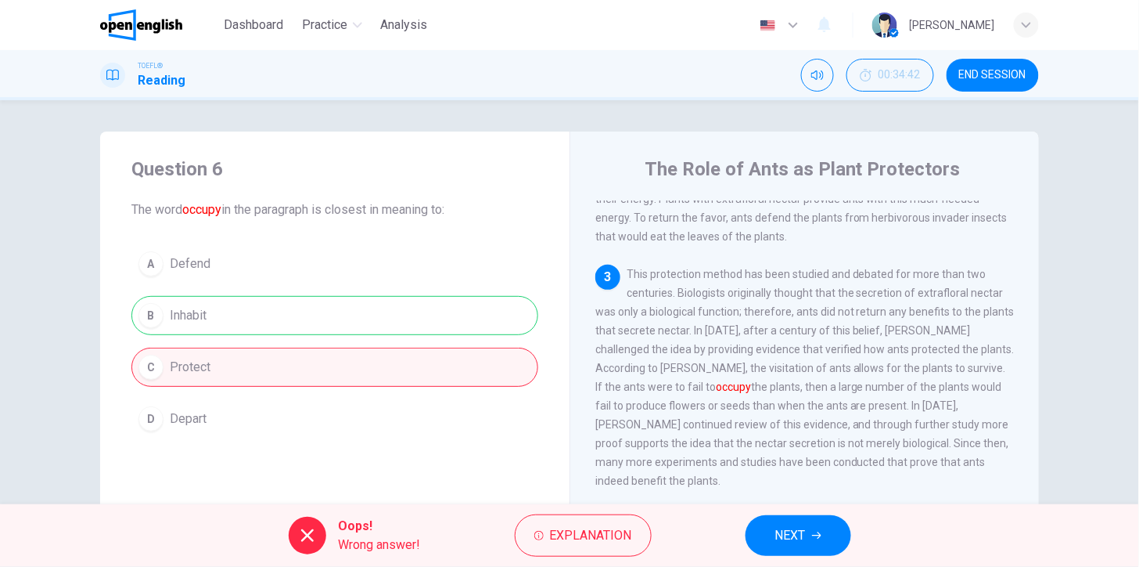
click at [784, 532] on span "NEXT" at bounding box center [791, 535] width 31 height 22
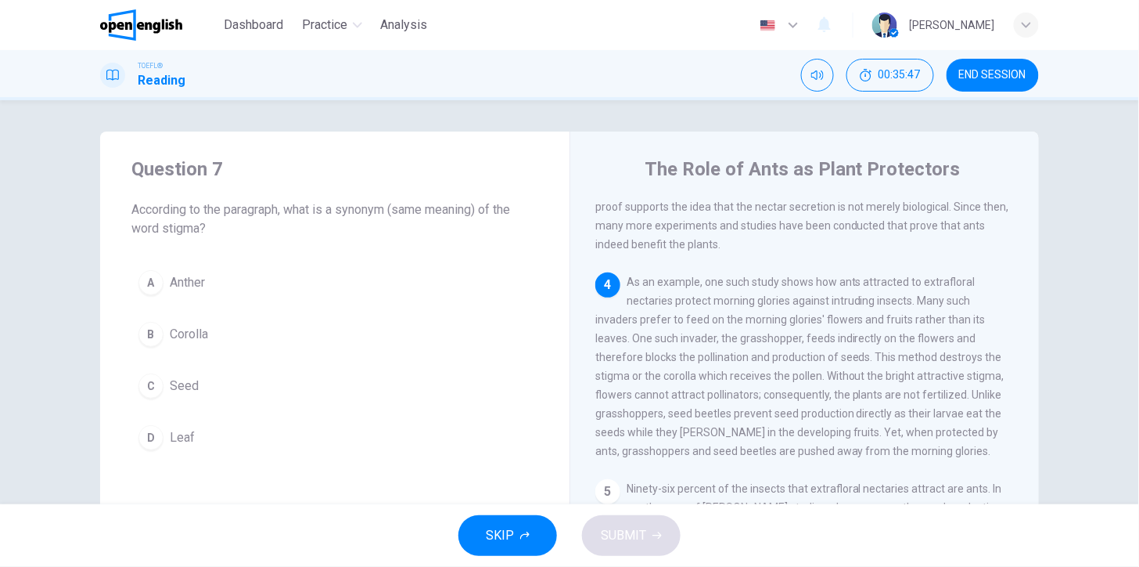
scroll to position [526, 0]
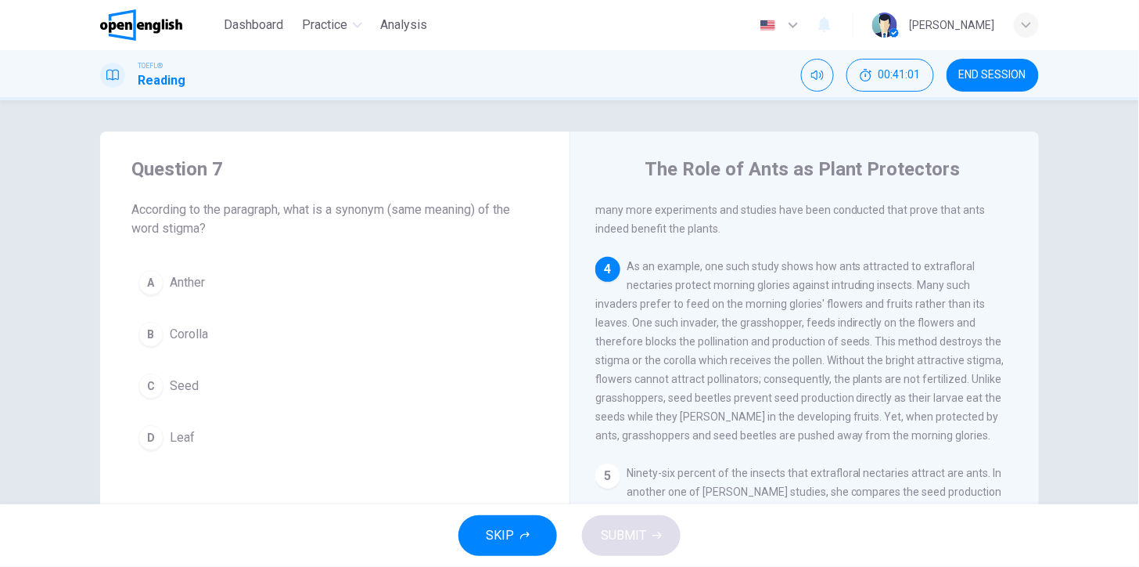
click at [182, 327] on span "Corolla" at bounding box center [189, 334] width 38 height 19
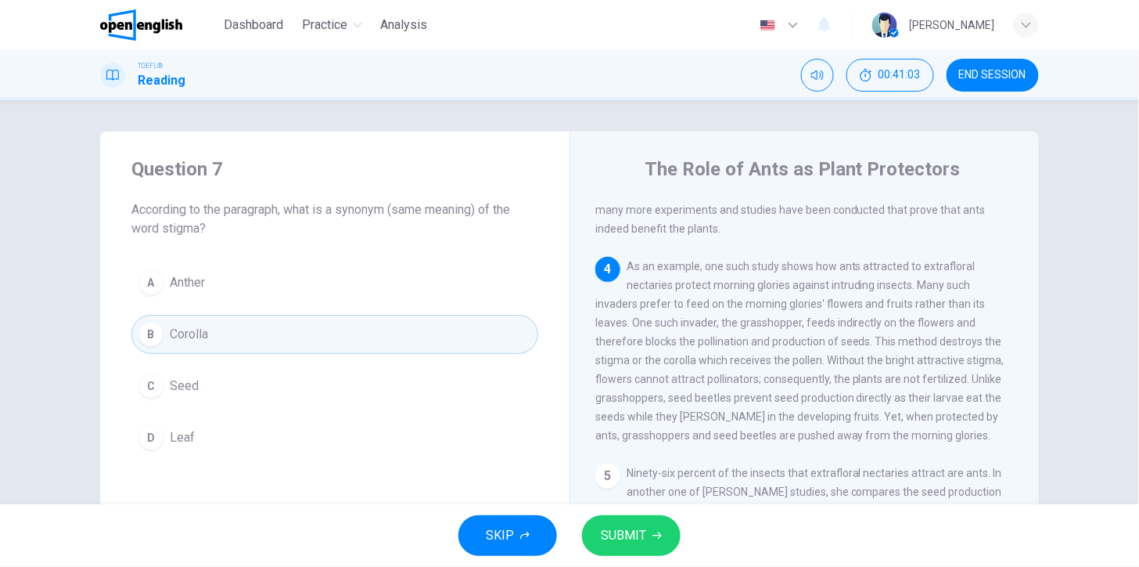
click at [656, 535] on icon "button" at bounding box center [657, 535] width 9 height 9
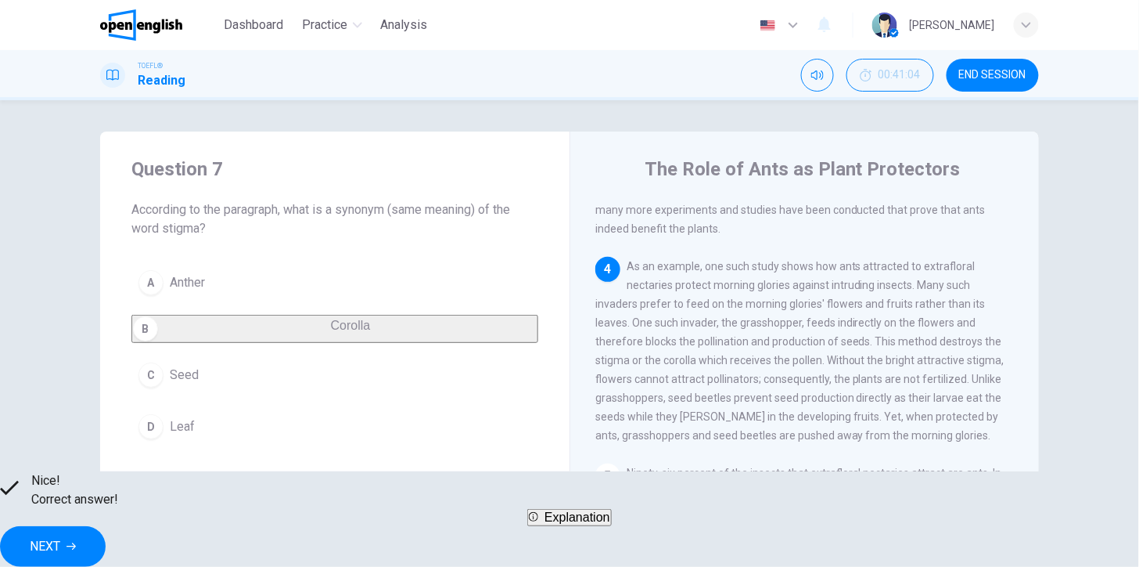
click at [76, 543] on icon "button" at bounding box center [71, 546] width 9 height 7
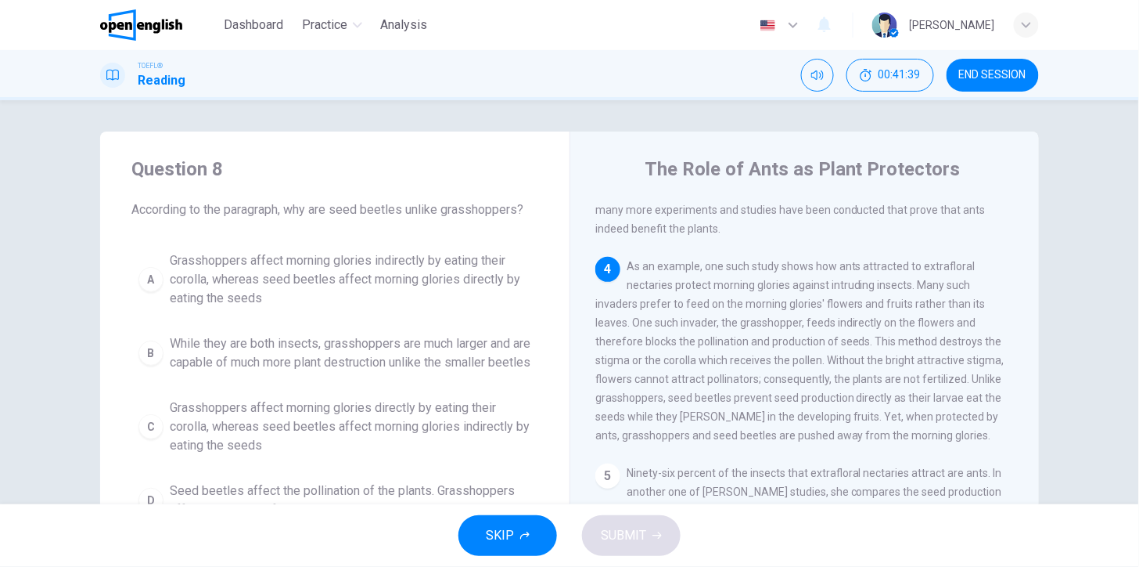
click at [520, 536] on icon "button" at bounding box center [524, 535] width 9 height 9
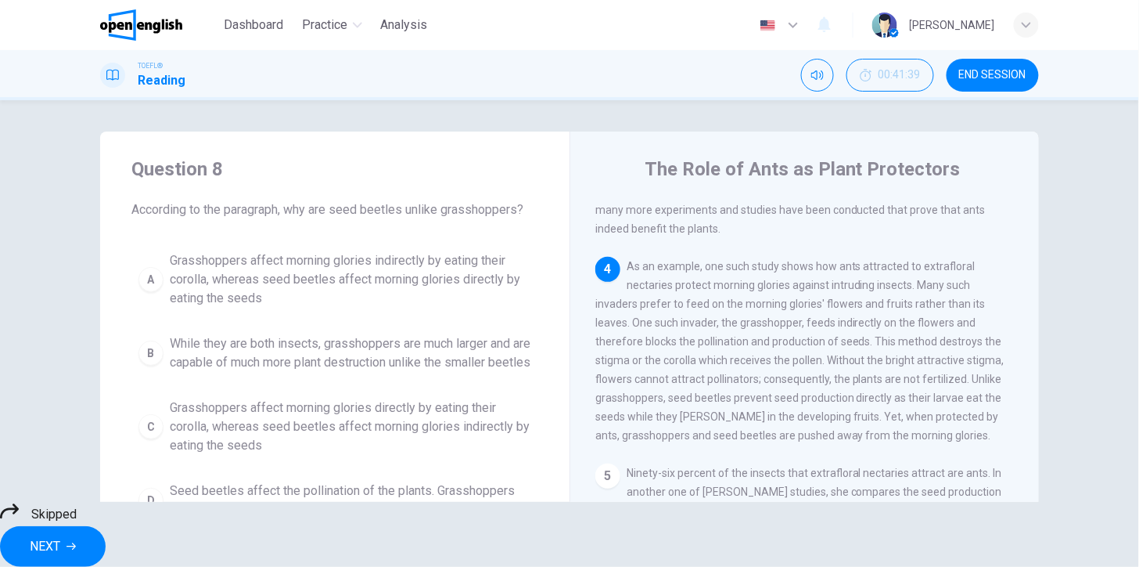
click at [106, 529] on button "NEXT" at bounding box center [53, 546] width 106 height 41
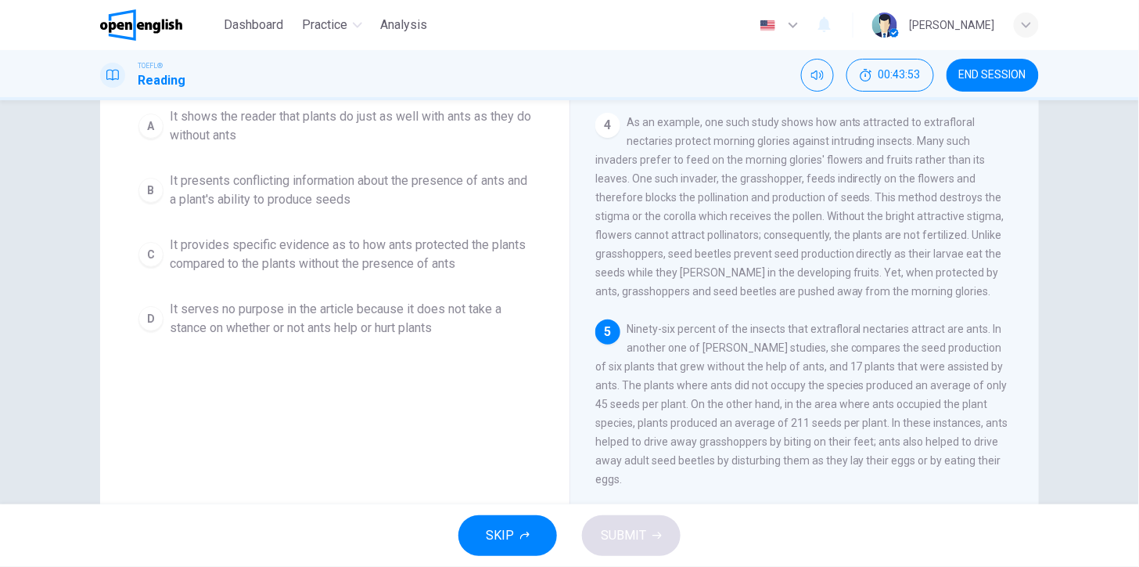
scroll to position [146, 0]
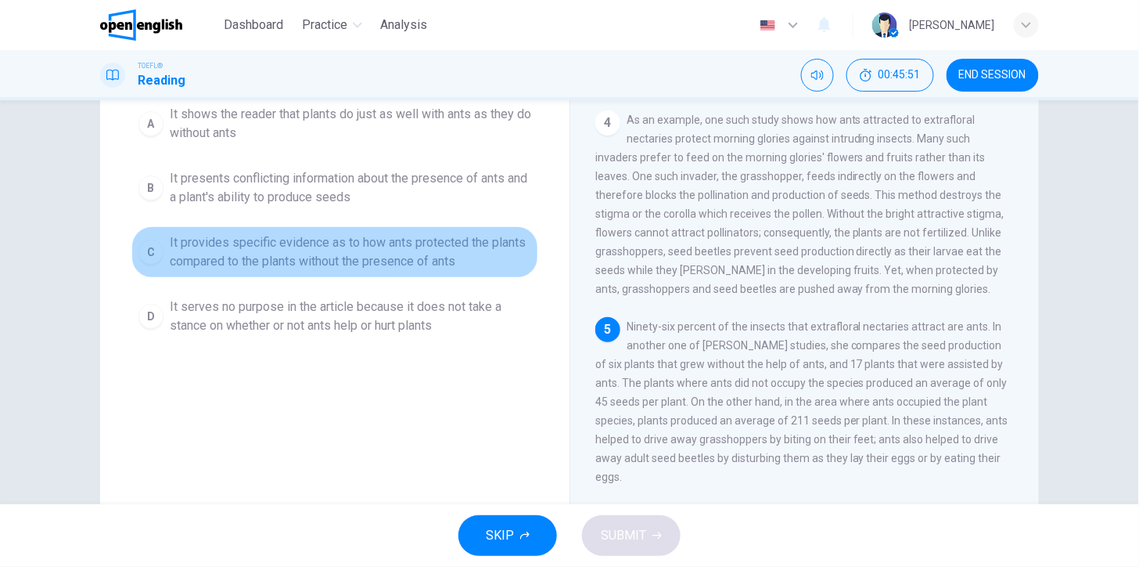
click at [297, 247] on span "It provides specific evidence as to how ants protected the plants compared to t…" at bounding box center [351, 252] width 362 height 38
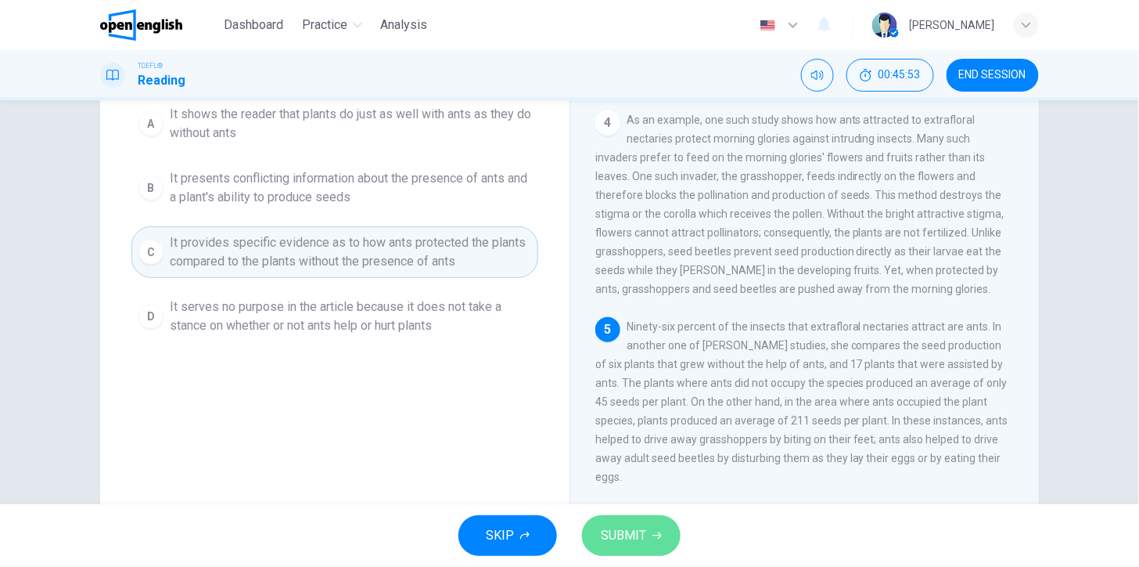
click at [638, 536] on span "SUBMIT" at bounding box center [623, 535] width 45 height 22
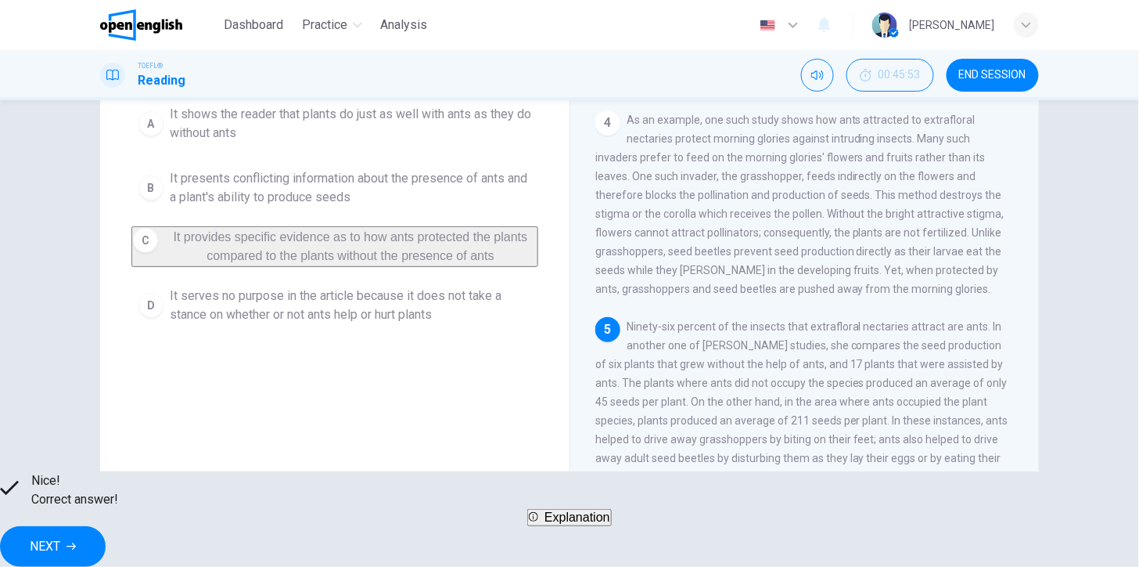
click at [106, 533] on button "NEXT" at bounding box center [53, 546] width 106 height 41
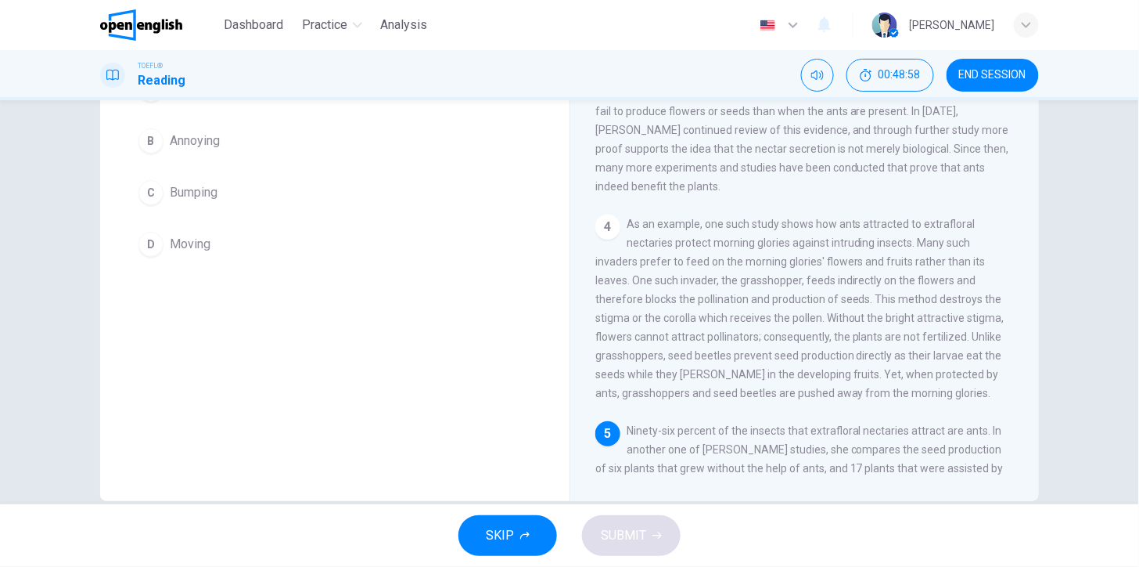
scroll to position [119, 0]
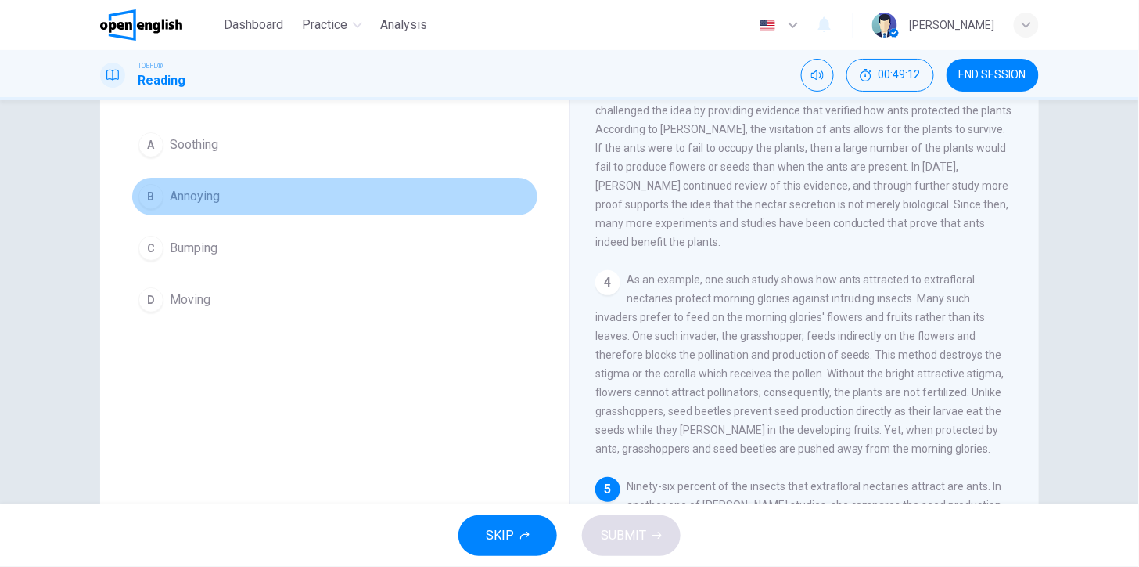
click at [173, 200] on span "Annoying" at bounding box center [195, 196] width 50 height 19
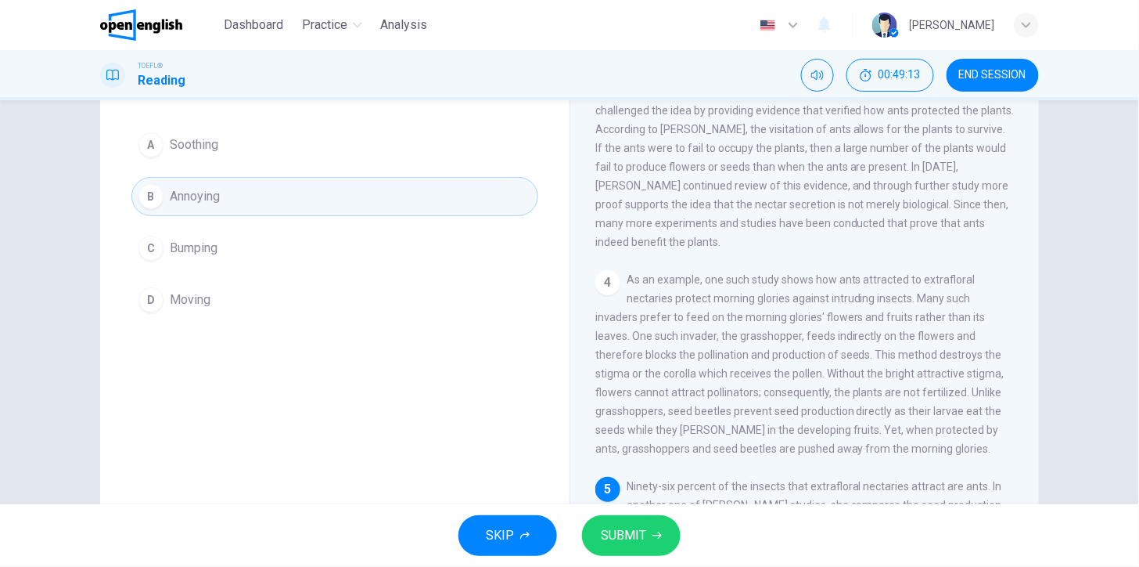
click at [628, 535] on span "SUBMIT" at bounding box center [623, 535] width 45 height 22
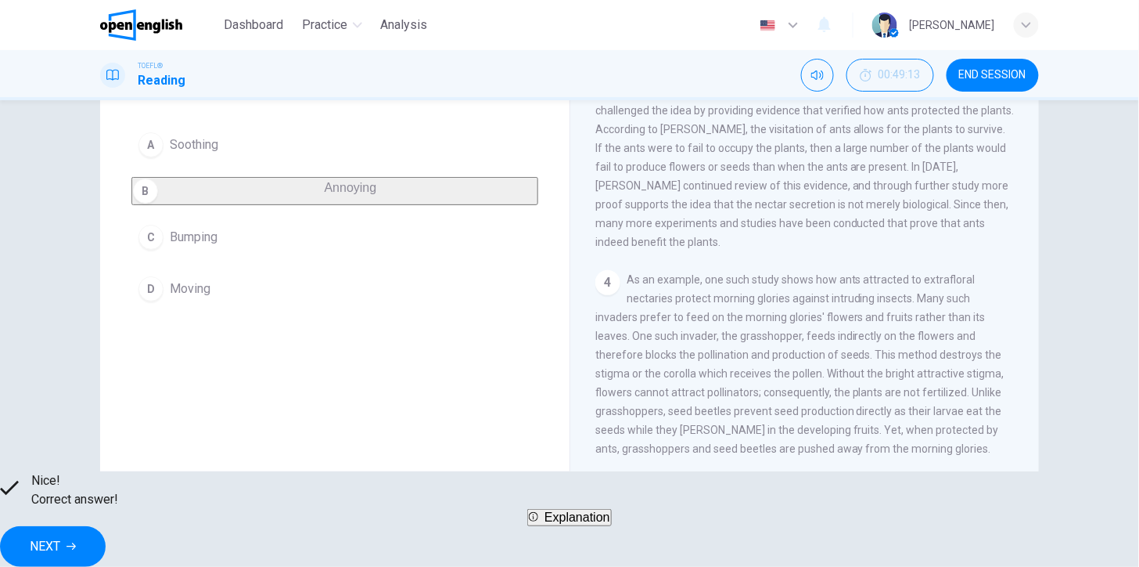
click at [60, 535] on span "NEXT" at bounding box center [45, 546] width 31 height 22
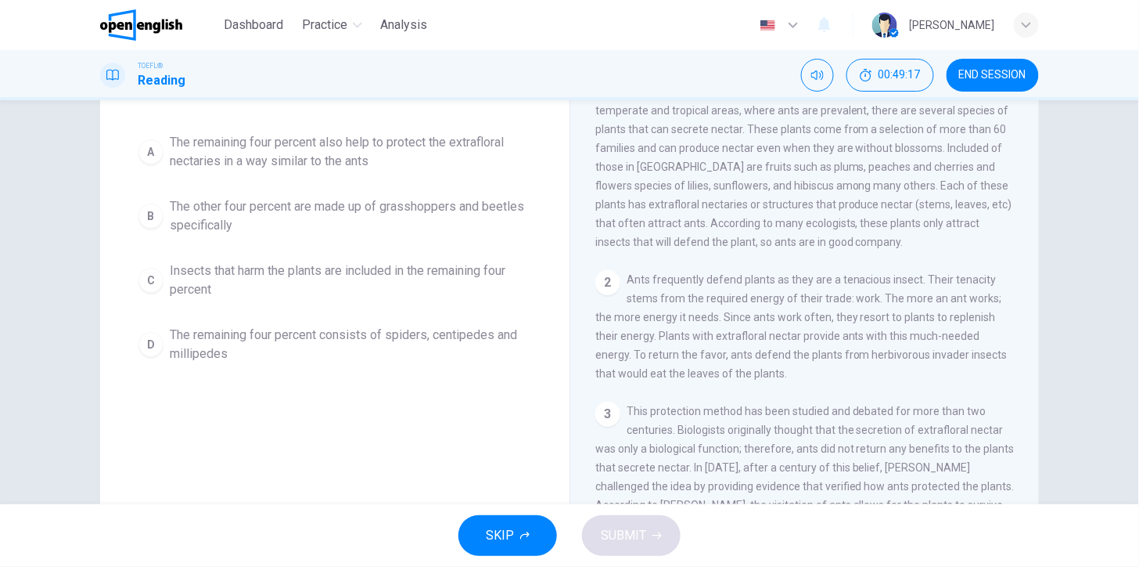
scroll to position [0, 0]
